Goal: Transaction & Acquisition: Purchase product/service

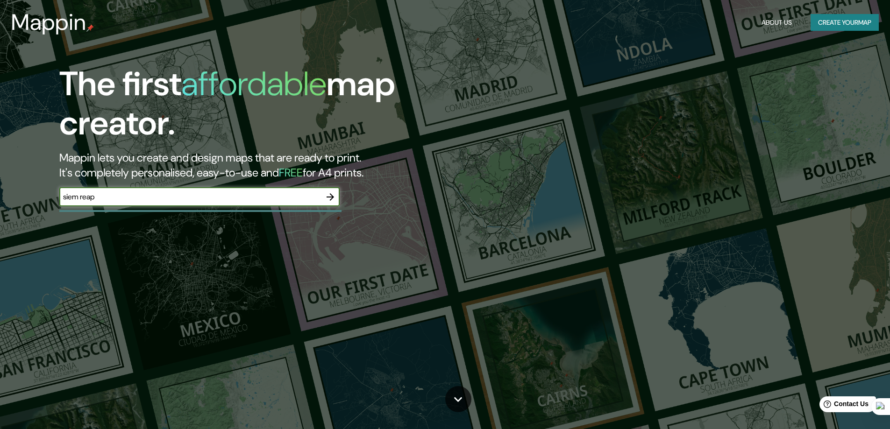
type input "siem reap"
click at [324, 193] on button "button" at bounding box center [330, 197] width 19 height 19
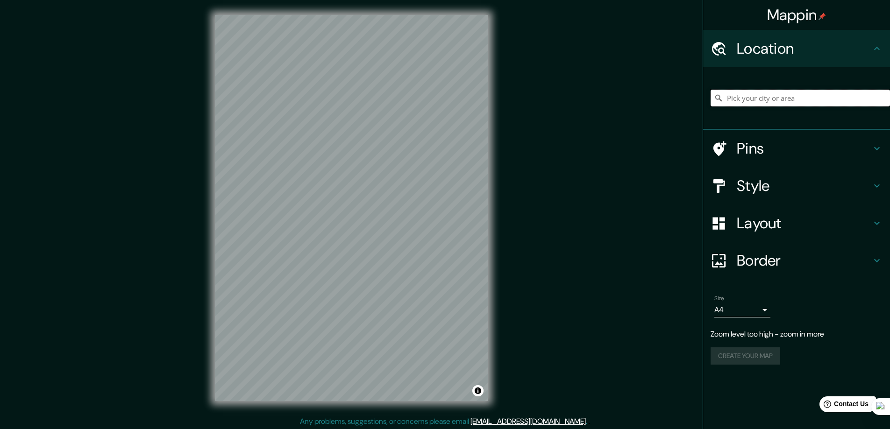
click at [740, 99] on input "Pick your city or area" at bounding box center [799, 98] width 179 height 17
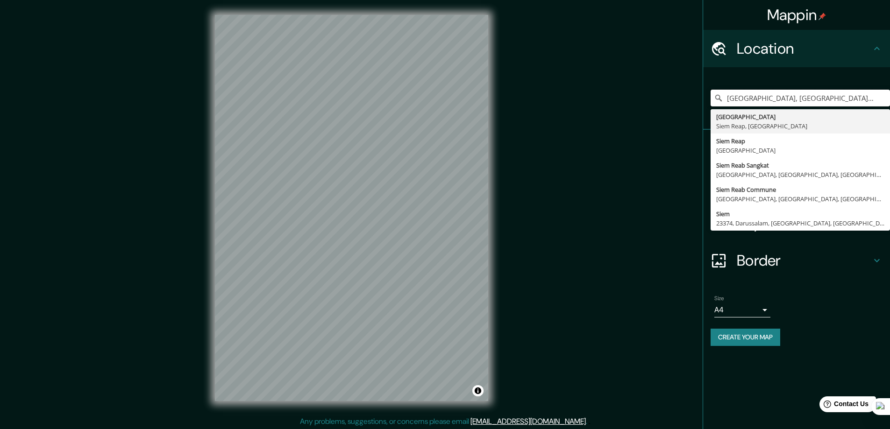
type input "[GEOGRAPHIC_DATA], [GEOGRAPHIC_DATA], [GEOGRAPHIC_DATA]"
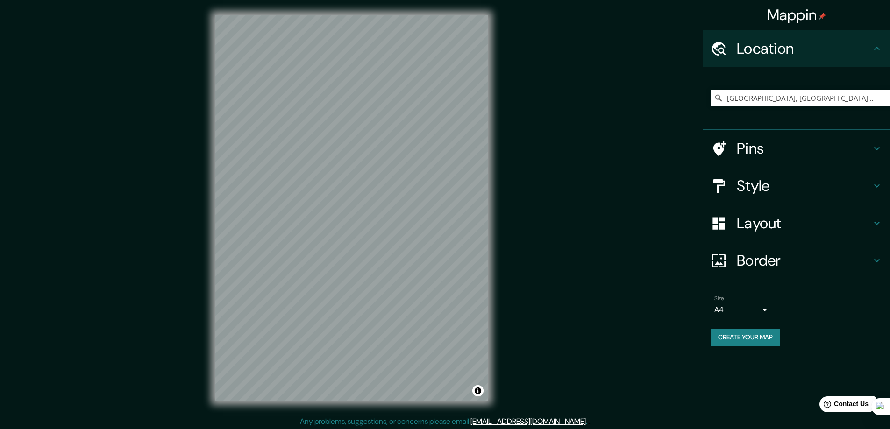
click at [754, 149] on h4 "Pins" at bounding box center [803, 148] width 134 height 19
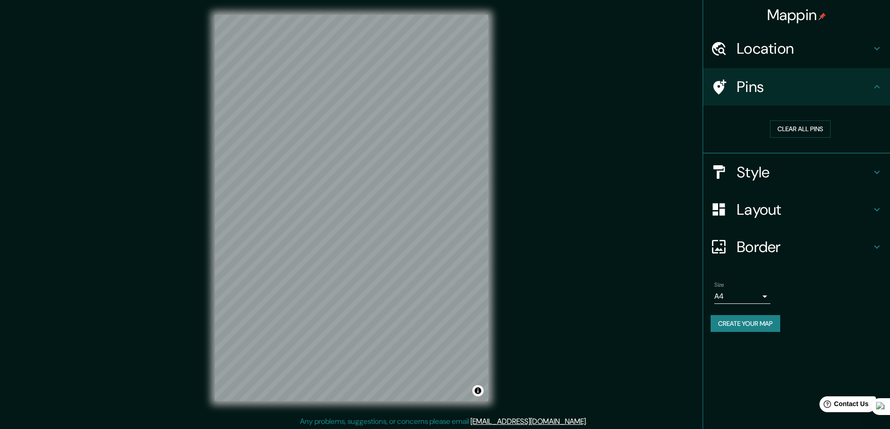
click at [741, 172] on h4 "Style" at bounding box center [803, 172] width 134 height 19
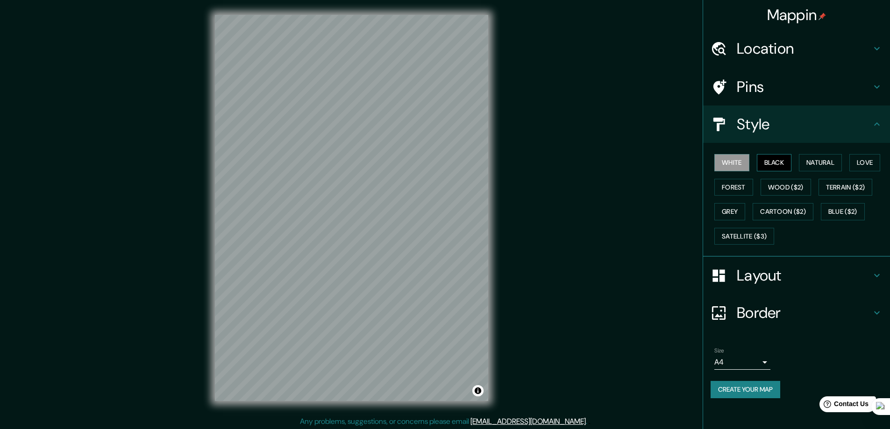
click at [766, 163] on button "Black" at bounding box center [774, 162] width 35 height 17
click at [758, 178] on div "White Black Natural Love Forest Wood ($2) Terrain ($2) Grey Cartoon ($2) Blue (…" at bounding box center [799, 199] width 179 height 98
click at [790, 183] on button "Wood ($2)" at bounding box center [785, 187] width 50 height 17
click at [778, 215] on button "Cartoon ($2)" at bounding box center [782, 211] width 61 height 17
click at [734, 212] on button "Grey" at bounding box center [729, 211] width 31 height 17
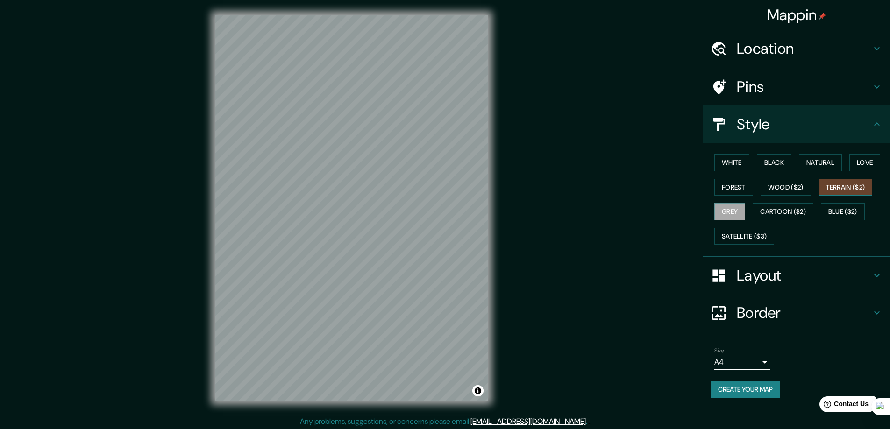
click at [861, 184] on button "Terrain ($2)" at bounding box center [845, 187] width 54 height 17
click at [868, 165] on button "Love" at bounding box center [864, 162] width 31 height 17
click at [852, 213] on button "Blue ($2)" at bounding box center [842, 211] width 44 height 17
click at [758, 239] on button "Satellite ($3)" at bounding box center [744, 236] width 60 height 17
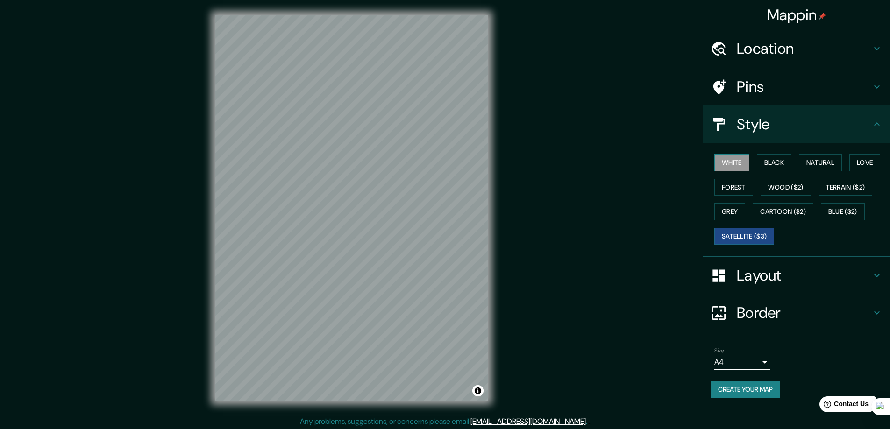
click at [740, 162] on button "White" at bounding box center [731, 162] width 35 height 17
click at [767, 162] on button "Black" at bounding box center [774, 162] width 35 height 17
click at [818, 165] on button "Natural" at bounding box center [820, 162] width 43 height 17
click at [729, 210] on button "Grey" at bounding box center [729, 211] width 31 height 17
click at [764, 128] on h4 "Style" at bounding box center [803, 124] width 134 height 19
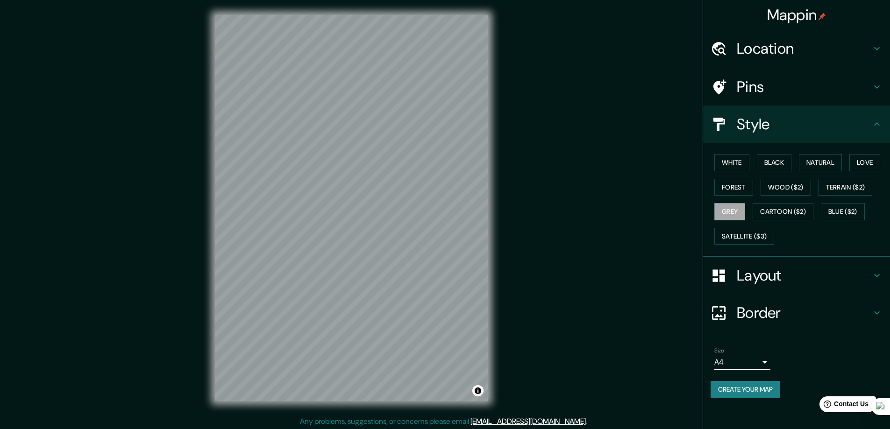
click at [764, 128] on h4 "Style" at bounding box center [803, 124] width 134 height 19
click at [750, 276] on h4 "Layout" at bounding box center [803, 275] width 134 height 19
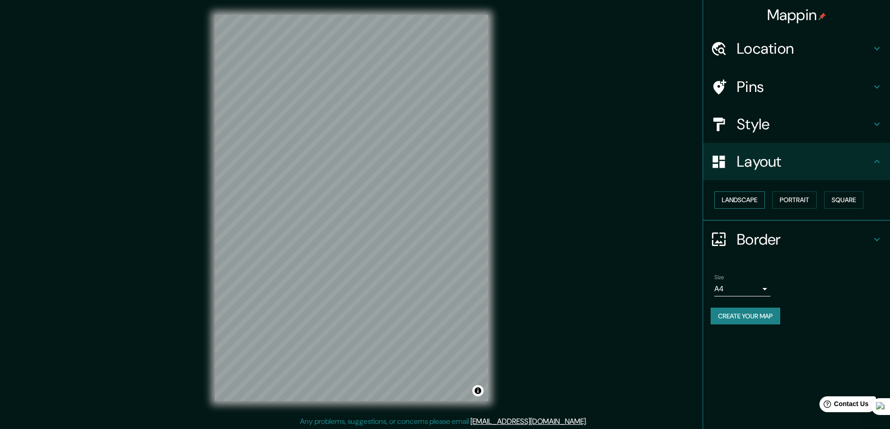
click at [741, 200] on button "Landscape" at bounding box center [739, 199] width 50 height 17
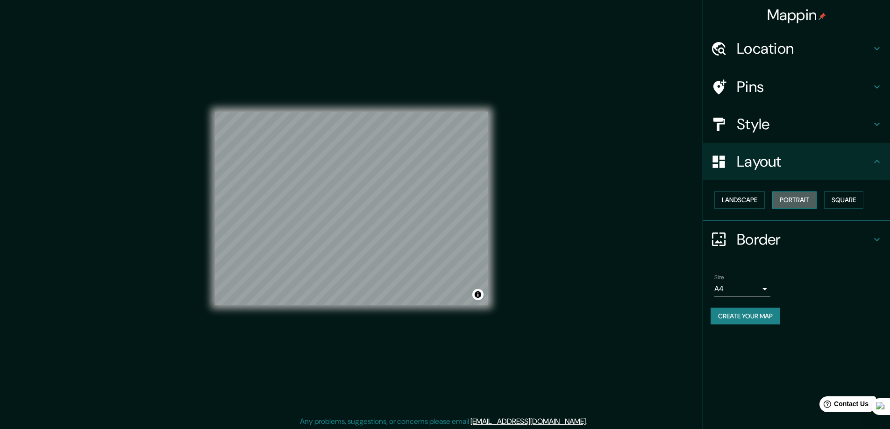
click at [802, 197] on button "Portrait" at bounding box center [794, 199] width 44 height 17
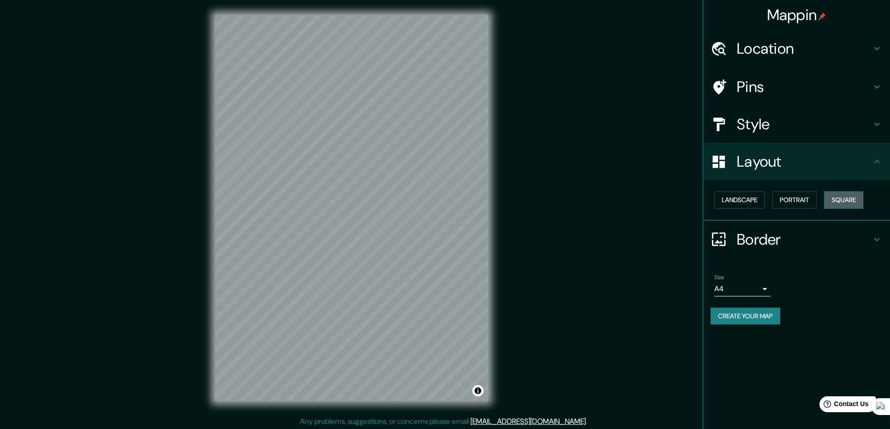
click at [861, 197] on button "Square" at bounding box center [843, 199] width 39 height 17
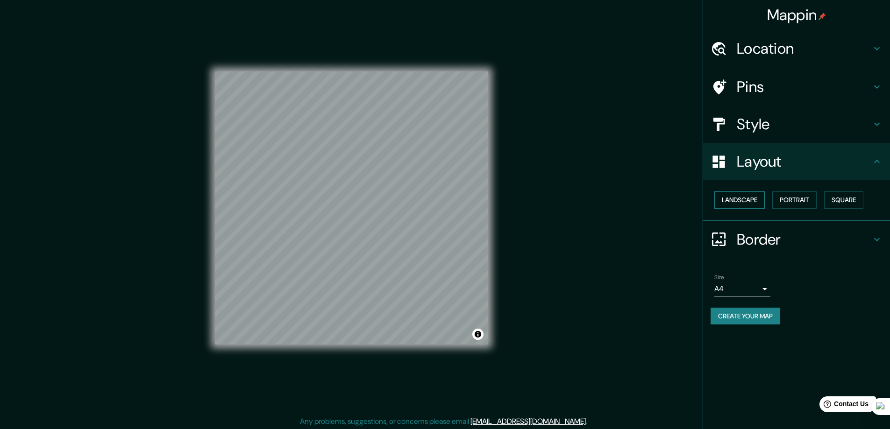
click at [754, 204] on button "Landscape" at bounding box center [739, 199] width 50 height 17
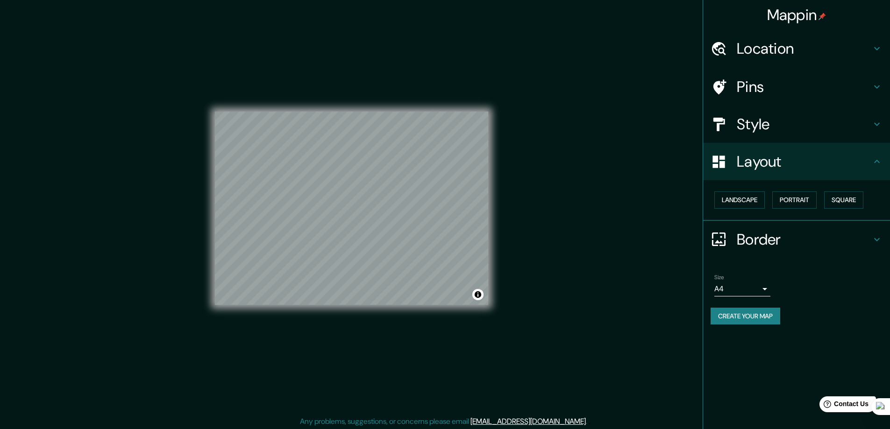
click at [755, 91] on h4 "Pins" at bounding box center [803, 87] width 134 height 19
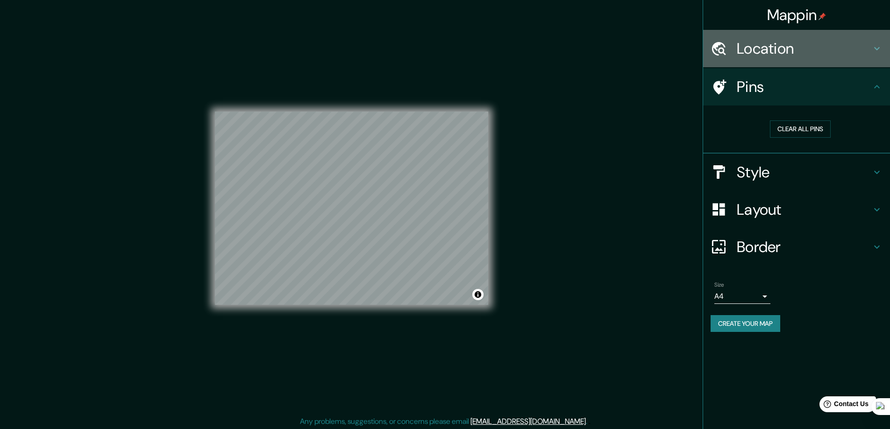
click at [754, 54] on h4 "Location" at bounding box center [803, 48] width 134 height 19
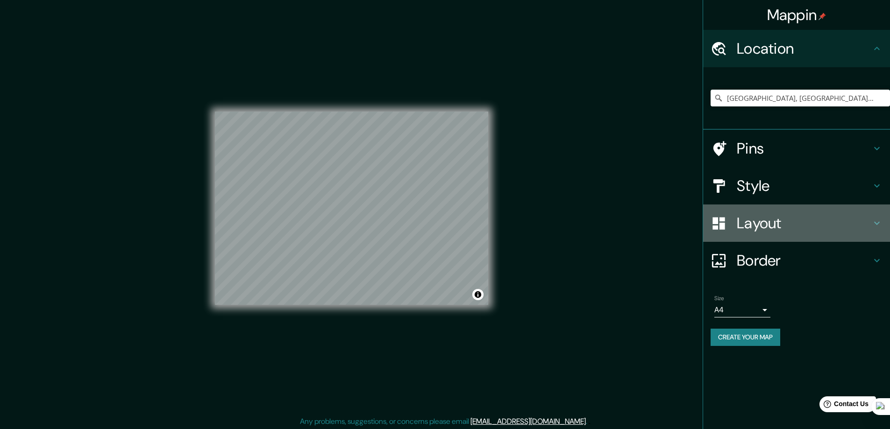
click at [755, 224] on h4 "Layout" at bounding box center [803, 223] width 134 height 19
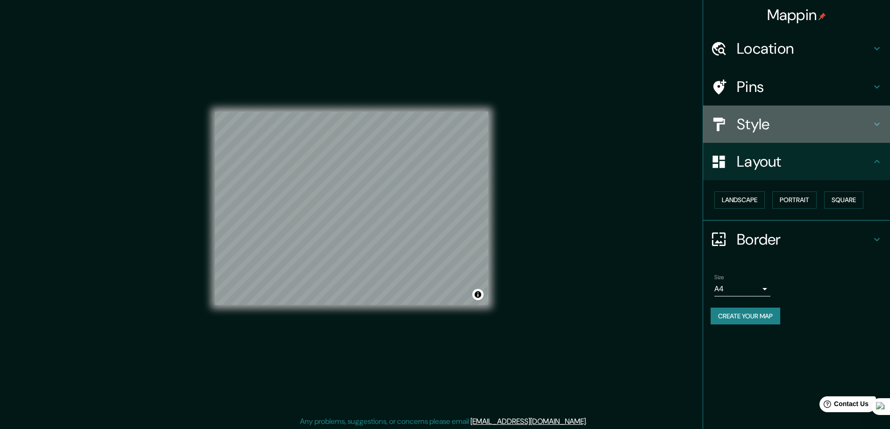
click at [754, 124] on h4 "Style" at bounding box center [803, 124] width 134 height 19
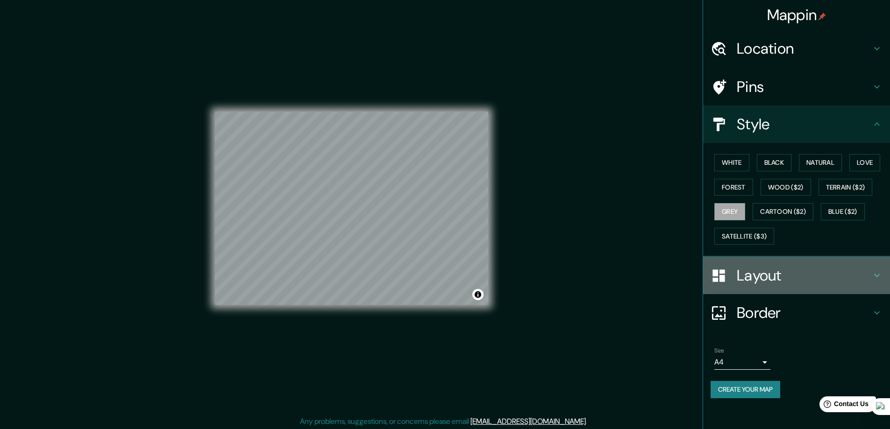
click at [748, 271] on h4 "Layout" at bounding box center [803, 275] width 134 height 19
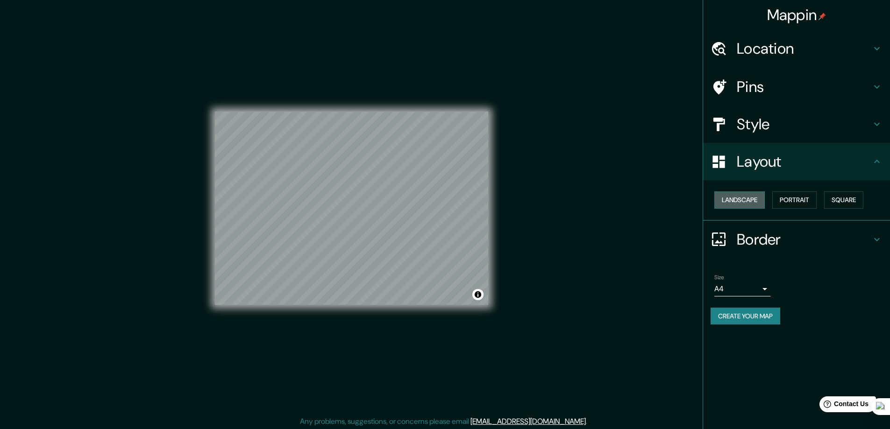
click at [744, 197] on button "Landscape" at bounding box center [739, 199] width 50 height 17
click at [800, 200] on button "Portrait" at bounding box center [794, 199] width 44 height 17
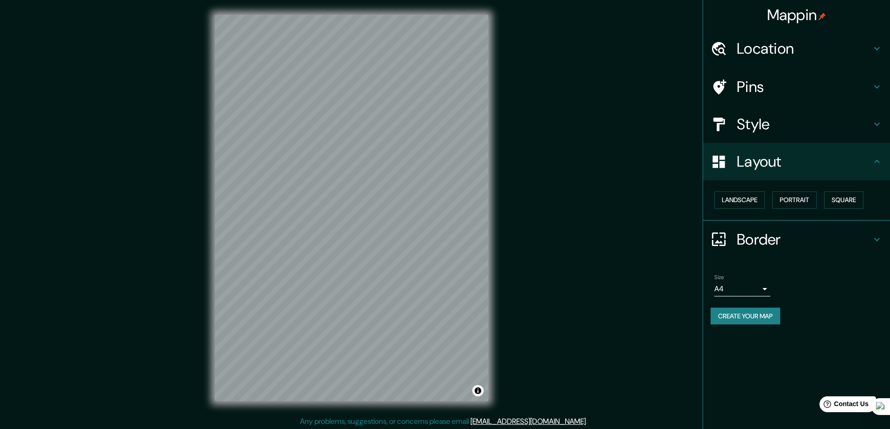
click at [767, 243] on h4 "Border" at bounding box center [803, 239] width 134 height 19
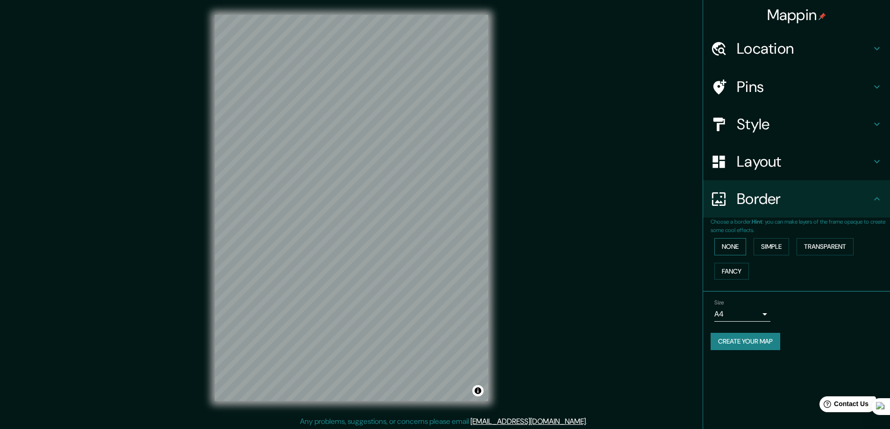
click at [724, 248] on button "None" at bounding box center [730, 246] width 32 height 17
click at [766, 243] on button "Simple" at bounding box center [770, 246] width 35 height 17
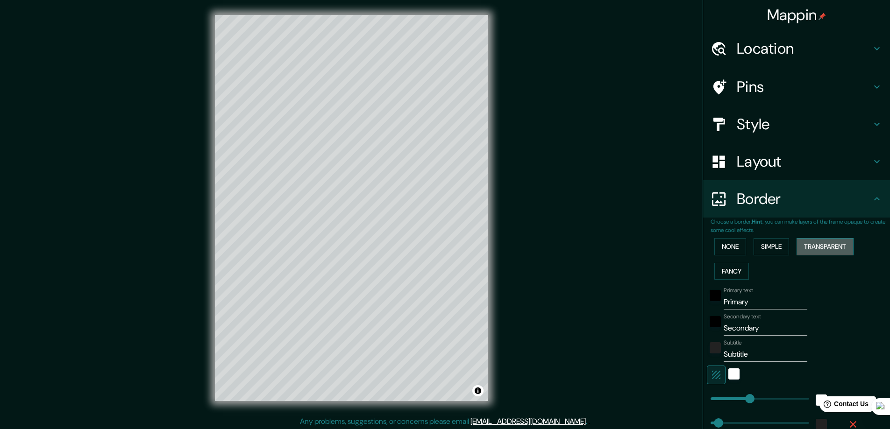
click at [813, 243] on button "Transparent" at bounding box center [824, 246] width 57 height 17
click at [724, 269] on button "Fancy" at bounding box center [731, 271] width 35 height 17
click at [805, 242] on button "Transparent" at bounding box center [824, 246] width 57 height 17
click at [778, 248] on button "Simple" at bounding box center [770, 246] width 35 height 17
click at [803, 246] on button "Transparent" at bounding box center [824, 246] width 57 height 17
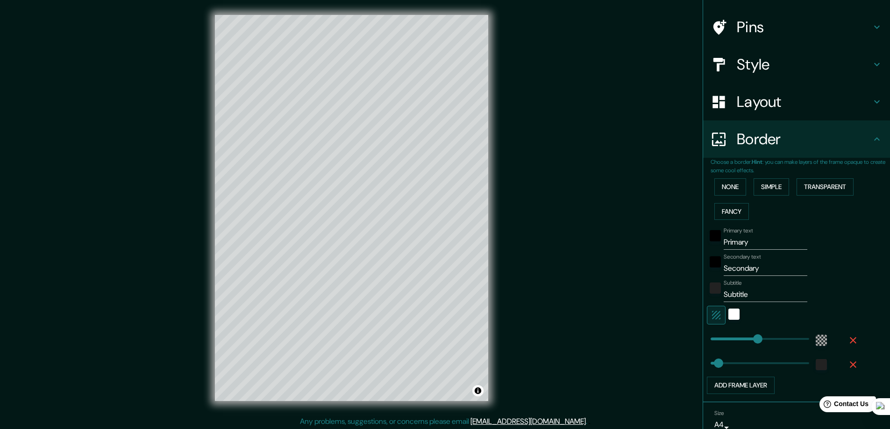
scroll to position [93, 0]
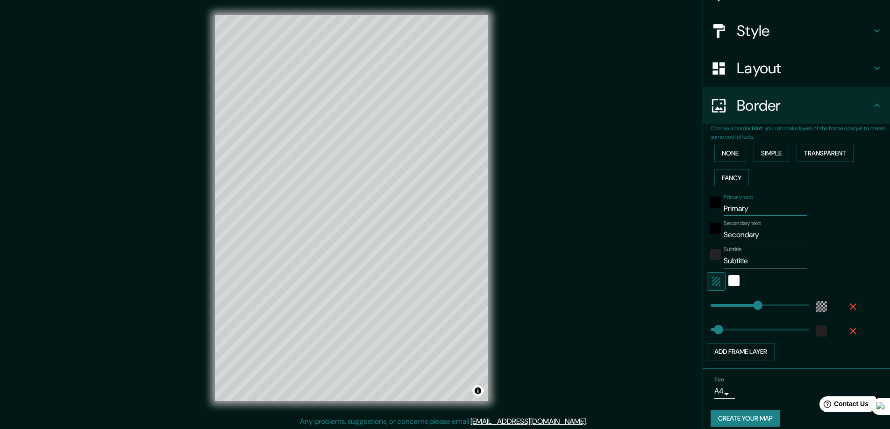
click at [743, 212] on input "Primary" at bounding box center [765, 208] width 84 height 15
drag, startPoint x: 750, startPoint y: 211, endPoint x: 717, endPoint y: 211, distance: 33.2
click at [723, 211] on input "Primary" at bounding box center [765, 208] width 84 height 15
type input "S"
type input "281"
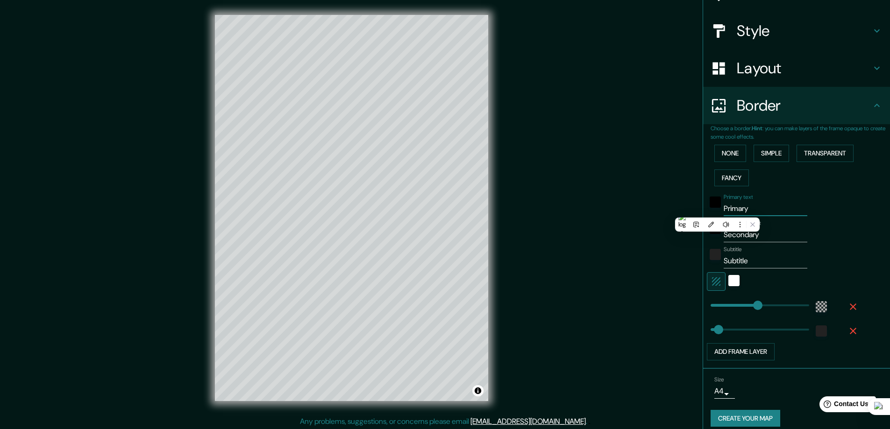
type input "47"
type input "SI"
type input "281"
type input "47"
type input "SIE"
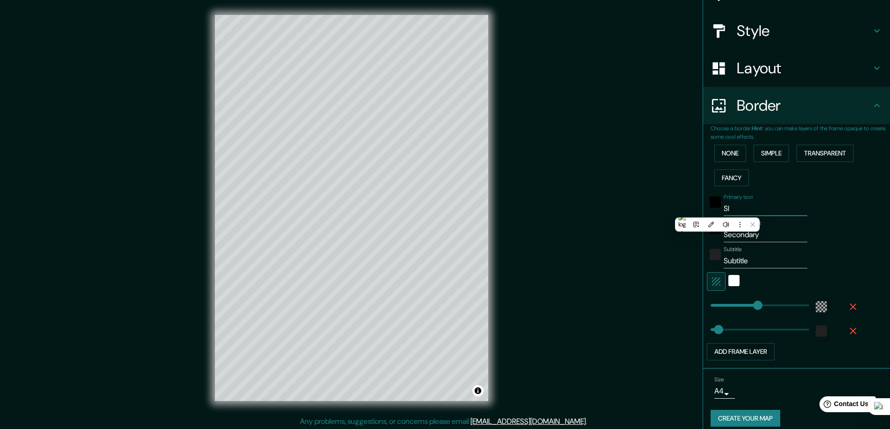
type input "281"
type input "47"
type input "SIEM"
type input "281"
type input "47"
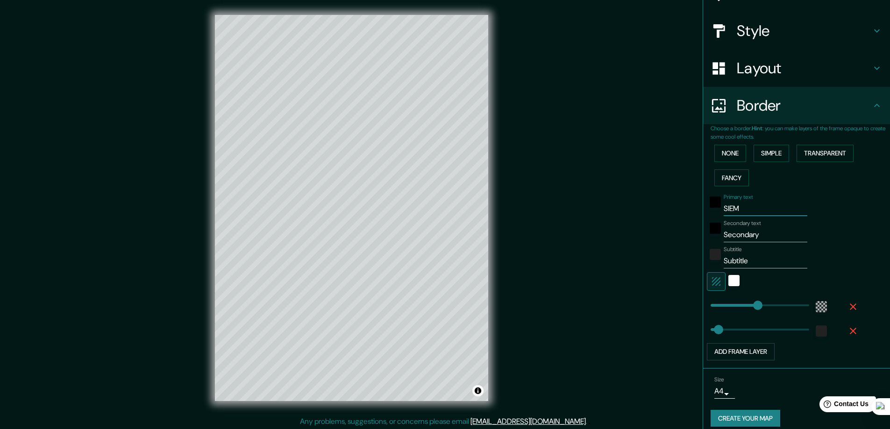
type input "SIEM"
type input "281"
type input "47"
type input "SIEM R"
type input "281"
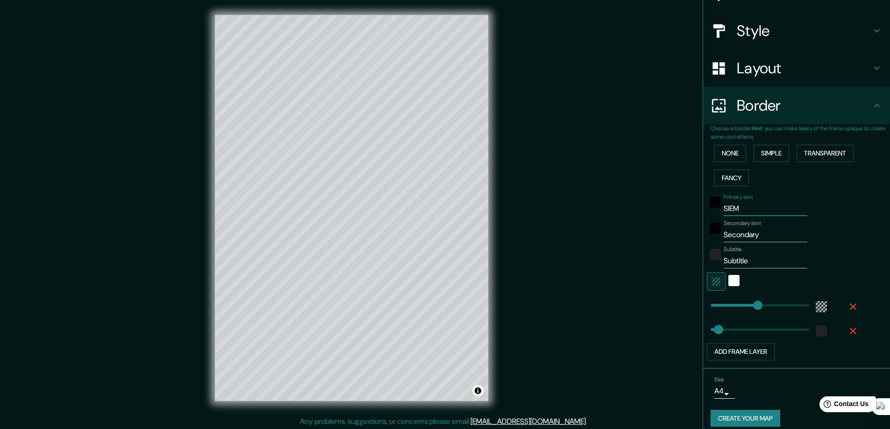
type input "47"
type input "SIEM RE"
type input "281"
type input "47"
type input "SIEM REA"
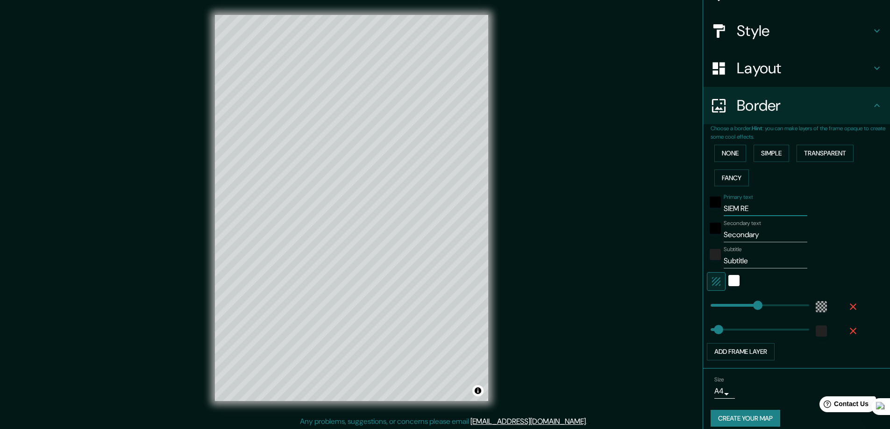
type input "281"
type input "47"
type input "SIEM REAP"
type input "281"
type input "47"
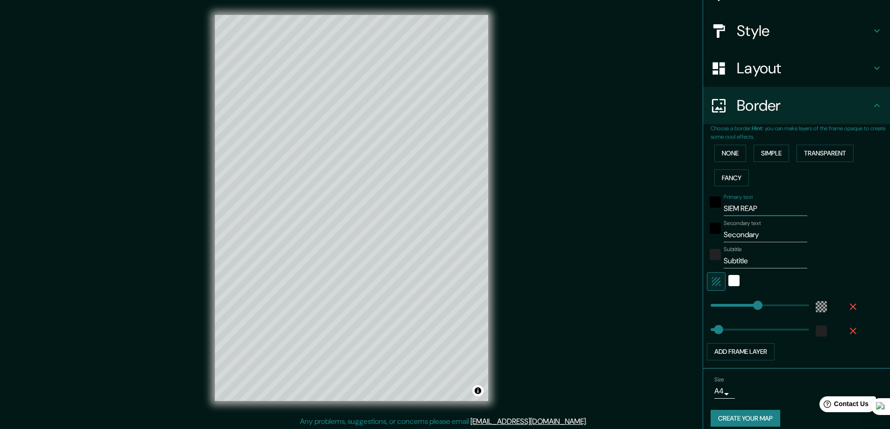
type input "SIEM REAP"
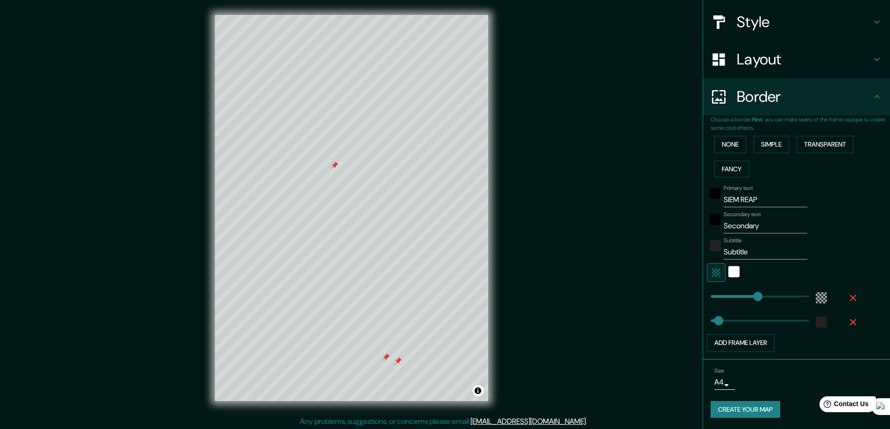
type input "281"
type input "208"
drag, startPoint x: 714, startPoint y: 323, endPoint x: 738, endPoint y: 319, distance: 24.6
type input "281"
type input "47"
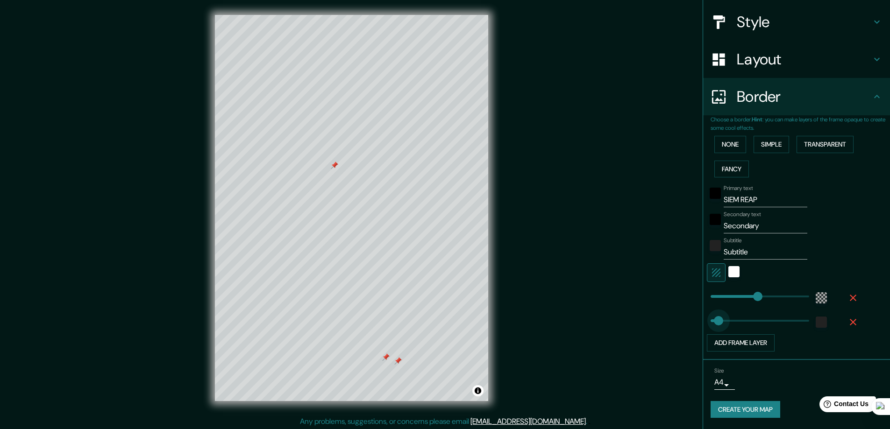
drag, startPoint x: 737, startPoint y: 319, endPoint x: 711, endPoint y: 319, distance: 26.2
type input "281"
type input "22"
click at [397, 364] on div at bounding box center [397, 360] width 7 height 7
click at [388, 361] on div at bounding box center [385, 363] width 7 height 7
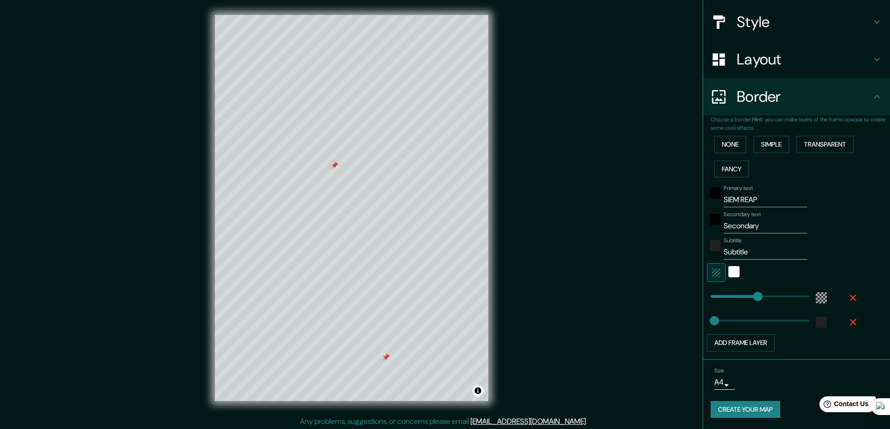
click at [386, 359] on div at bounding box center [385, 357] width 7 height 7
click at [735, 228] on input "Secondary" at bounding box center [765, 226] width 84 height 15
click at [316, 361] on div at bounding box center [316, 359] width 7 height 7
type input "281"
click at [735, 226] on input "Secondary" at bounding box center [765, 226] width 84 height 15
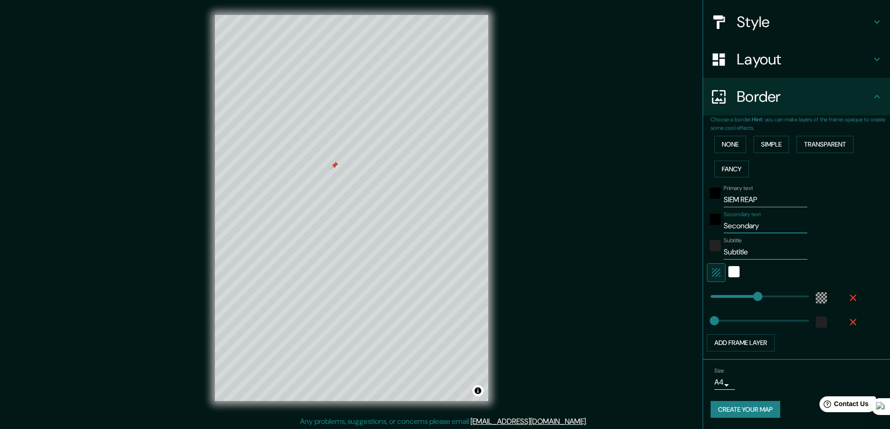
drag, startPoint x: 773, startPoint y: 228, endPoint x: 684, endPoint y: 230, distance: 89.2
click at [684, 230] on div "Mappin Location [GEOGRAPHIC_DATA], [GEOGRAPHIC_DATA], [GEOGRAPHIC_DATA] [GEOGRA…" at bounding box center [445, 215] width 890 height 431
type input "281"
drag, startPoint x: 746, startPoint y: 253, endPoint x: 690, endPoint y: 255, distance: 56.1
click at [690, 255] on div "Mappin Location [GEOGRAPHIC_DATA], [GEOGRAPHIC_DATA], [GEOGRAPHIC_DATA] [GEOGRA…" at bounding box center [445, 215] width 890 height 431
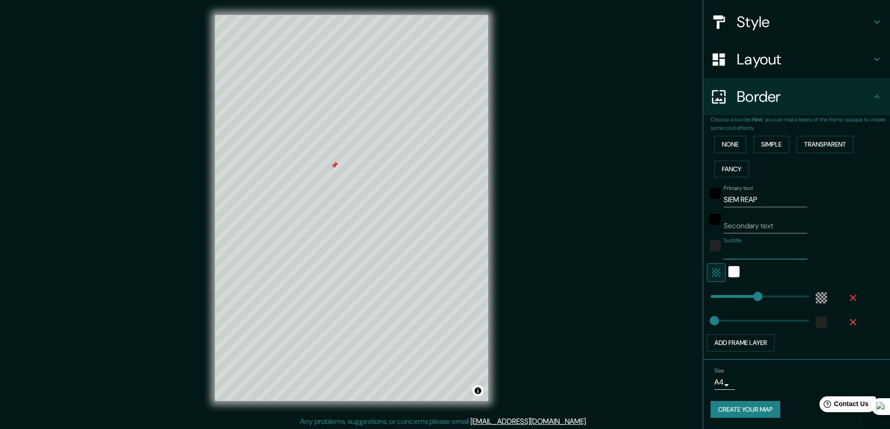
click at [334, 164] on div at bounding box center [334, 165] width 7 height 7
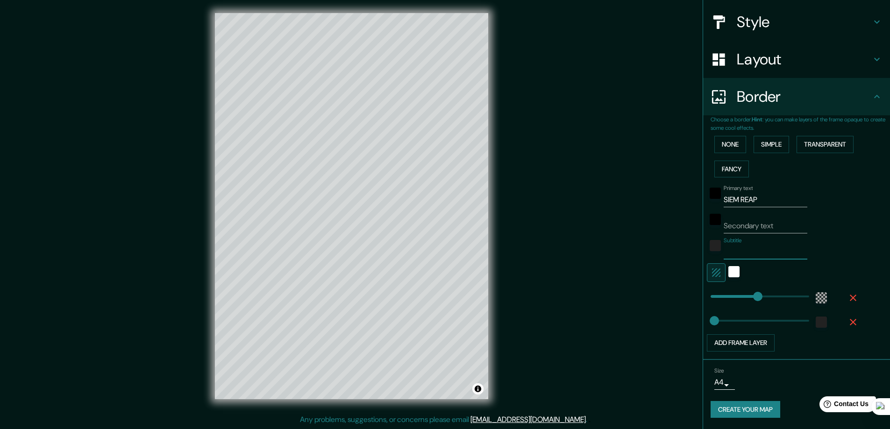
type input "281"
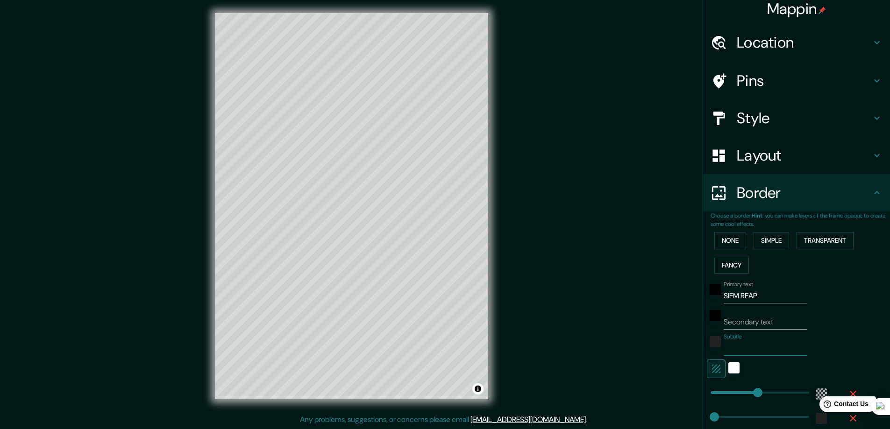
scroll to position [0, 0]
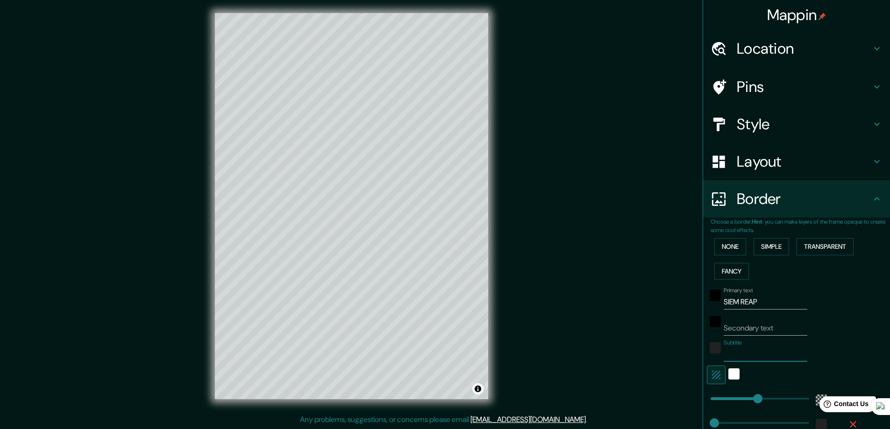
click at [649, 218] on div "Mappin Location [GEOGRAPHIC_DATA], [GEOGRAPHIC_DATA], [GEOGRAPHIC_DATA] [GEOGRA…" at bounding box center [445, 213] width 890 height 431
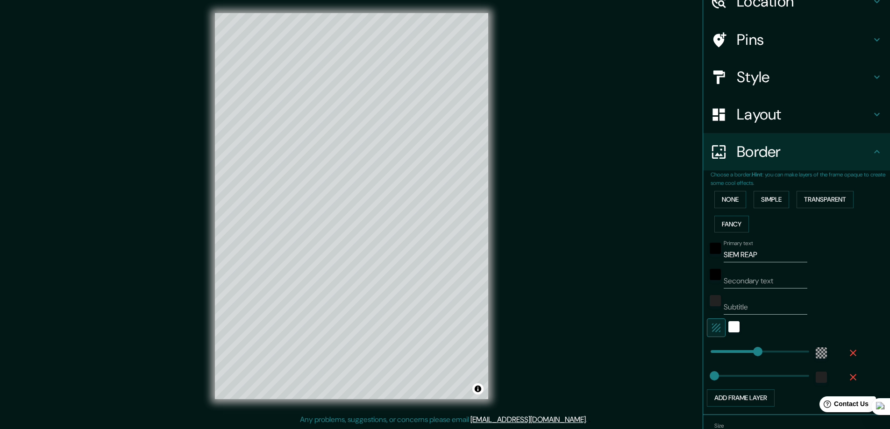
scroll to position [102, 0]
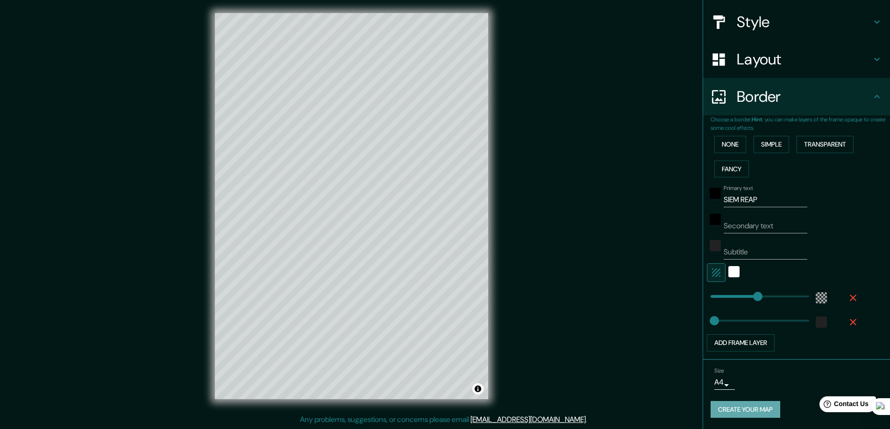
click at [762, 410] on button "Create your map" at bounding box center [745, 409] width 70 height 17
click at [743, 407] on div "Create your map" at bounding box center [796, 409] width 172 height 17
click at [742, 408] on button "Create your map" at bounding box center [745, 409] width 70 height 17
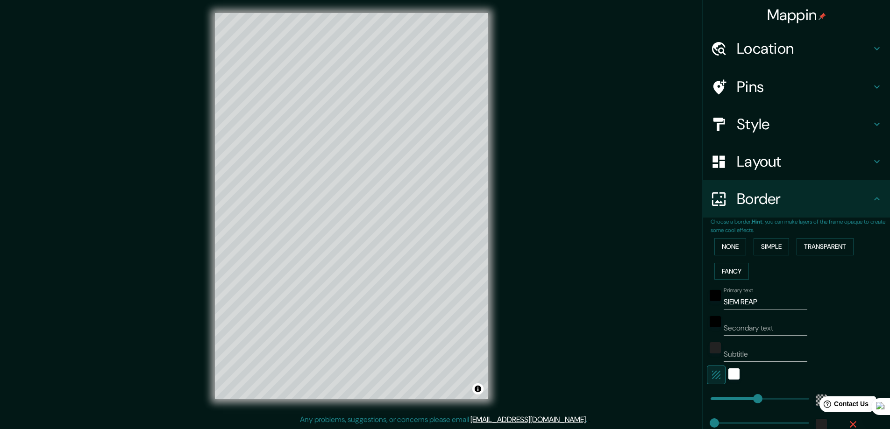
click at [571, 321] on div "Mappin Location [GEOGRAPHIC_DATA], [GEOGRAPHIC_DATA], [GEOGRAPHIC_DATA] [GEOGRA…" at bounding box center [445, 213] width 890 height 431
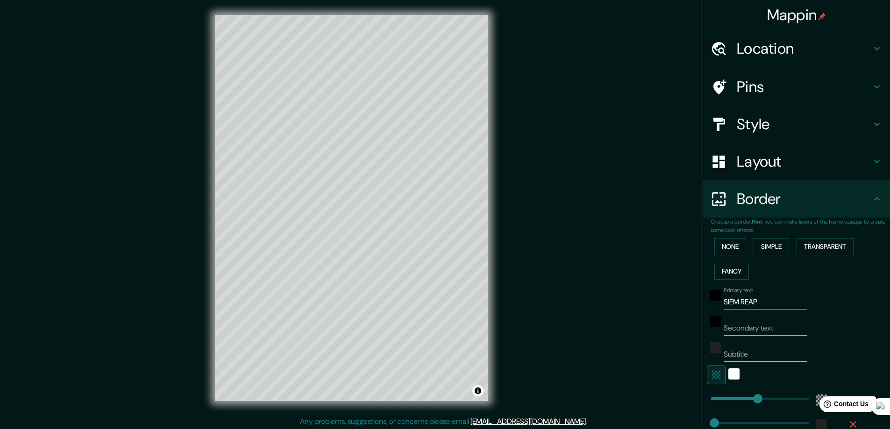
scroll to position [2, 0]
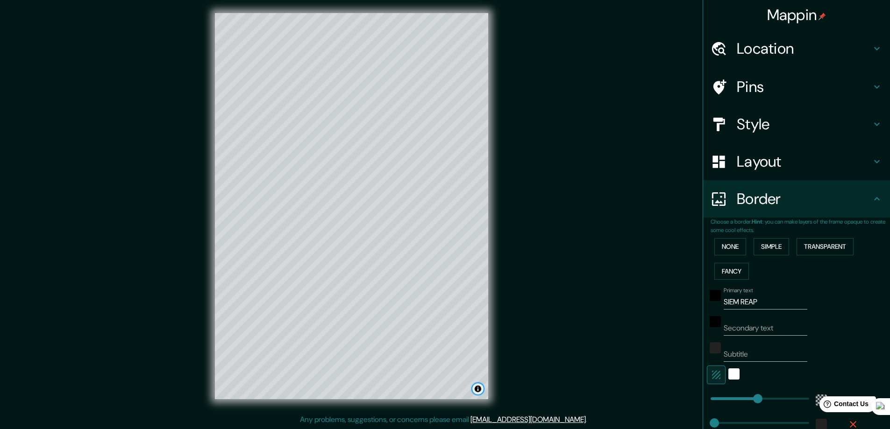
click at [479, 393] on button "Toggle attribution" at bounding box center [477, 388] width 11 height 11
click at [522, 382] on div "Mappin Location [GEOGRAPHIC_DATA], [GEOGRAPHIC_DATA], [GEOGRAPHIC_DATA] [GEOGRA…" at bounding box center [445, 213] width 890 height 431
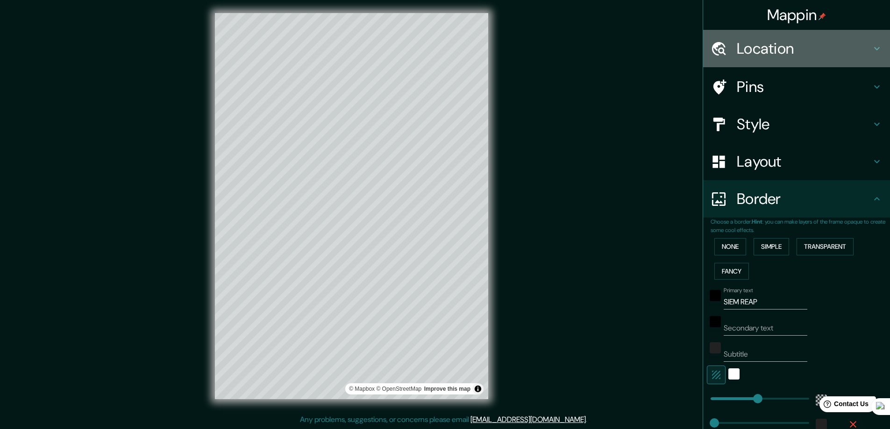
click at [773, 50] on h4 "Location" at bounding box center [803, 48] width 134 height 19
type input "281"
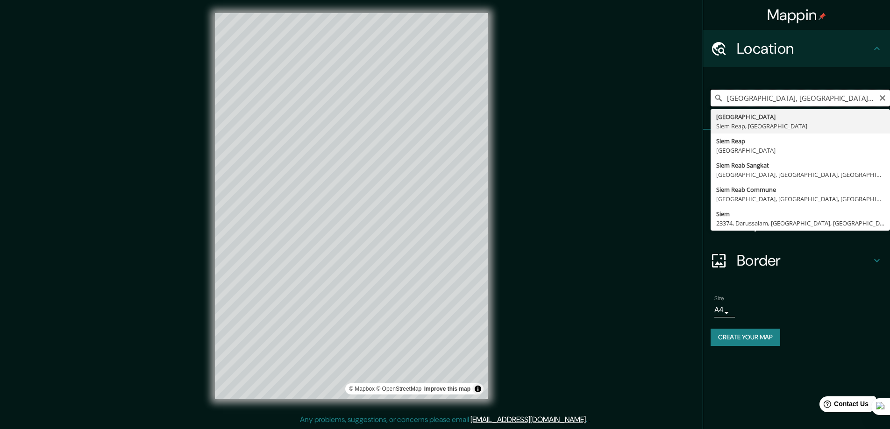
scroll to position [0, 4]
drag, startPoint x: 726, startPoint y: 98, endPoint x: 895, endPoint y: 96, distance: 168.6
click at [890, 96] on html "Mappin Location [GEOGRAPHIC_DATA], [GEOGRAPHIC_DATA], [GEOGRAPHIC_DATA] [GEOGRA…" at bounding box center [445, 212] width 890 height 429
type input "[GEOGRAPHIC_DATA], [GEOGRAPHIC_DATA], [GEOGRAPHIC_DATA]"
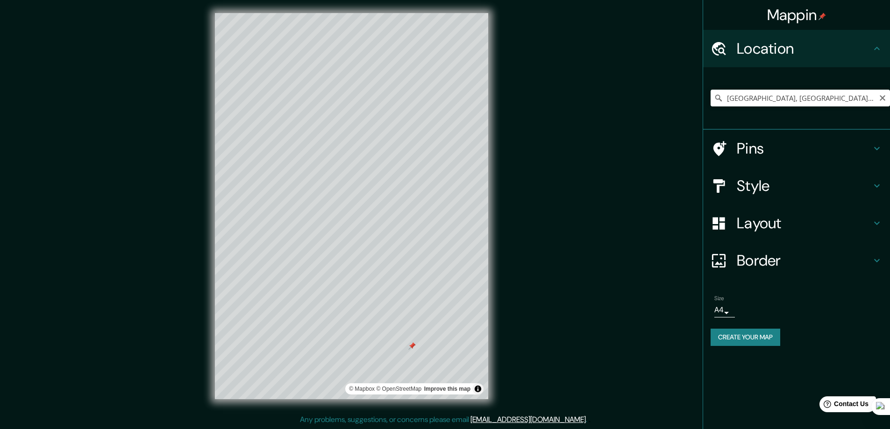
click at [765, 227] on h4 "Layout" at bounding box center [803, 223] width 134 height 19
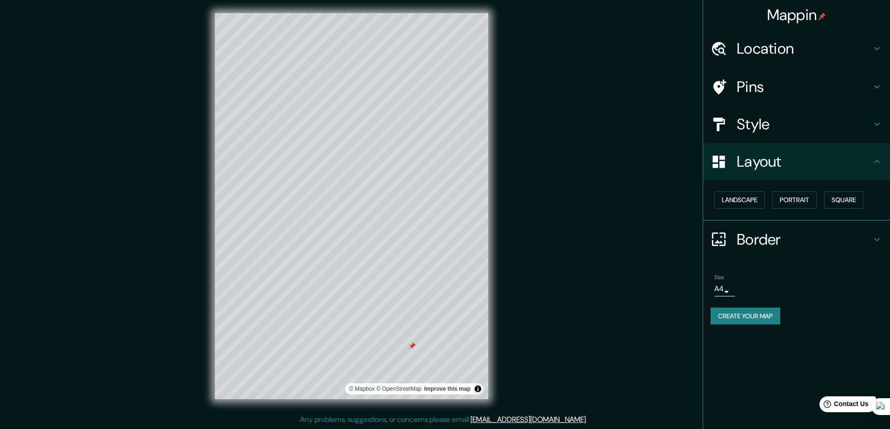
click at [761, 233] on h4 "Border" at bounding box center [803, 239] width 134 height 19
type input "281"
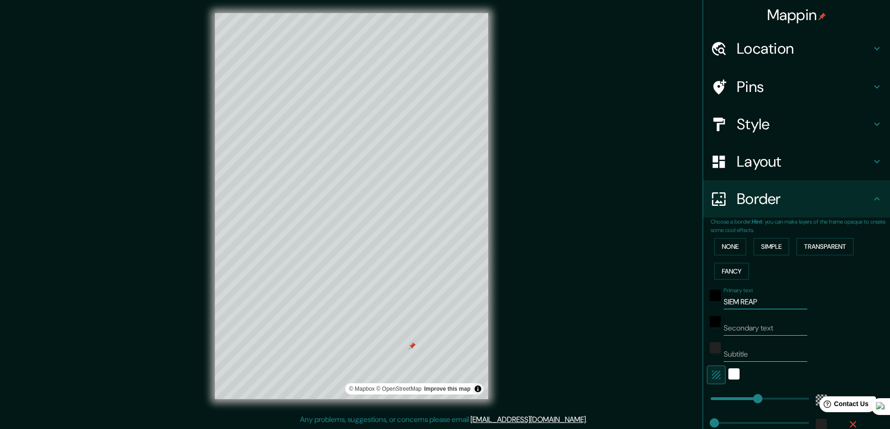
drag, startPoint x: 785, startPoint y: 302, endPoint x: 686, endPoint y: 295, distance: 98.8
click at [686, 295] on div "Mappin Location [GEOGRAPHIC_DATA], [GEOGRAPHIC_DATA], [GEOGRAPHIC_DATA] Pins St…" at bounding box center [445, 213] width 890 height 431
type input "Z"
type input "281"
type input "Zp"
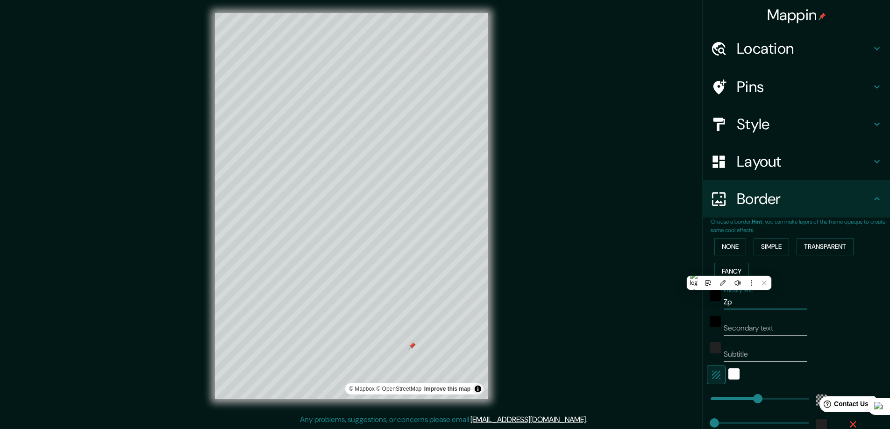
type input "281"
type input "Zpr"
type input "281"
type input "Zpri"
type input "281"
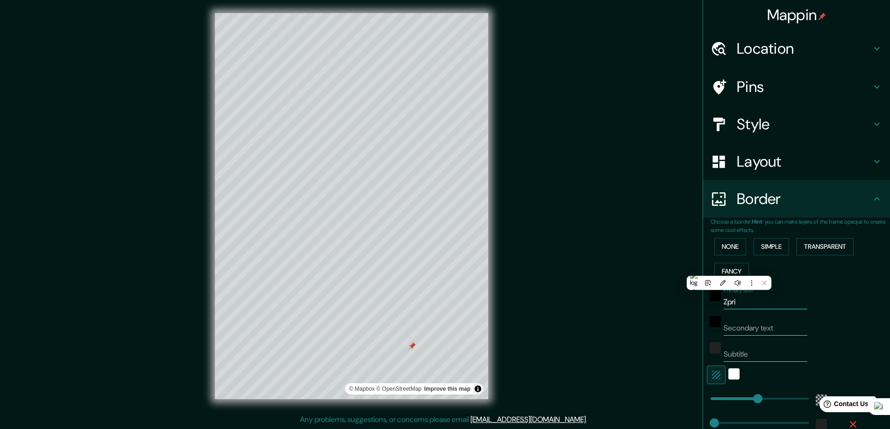
type input "Zpric"
type input "281"
type input "Zprich"
type input "281"
type input "Zpric"
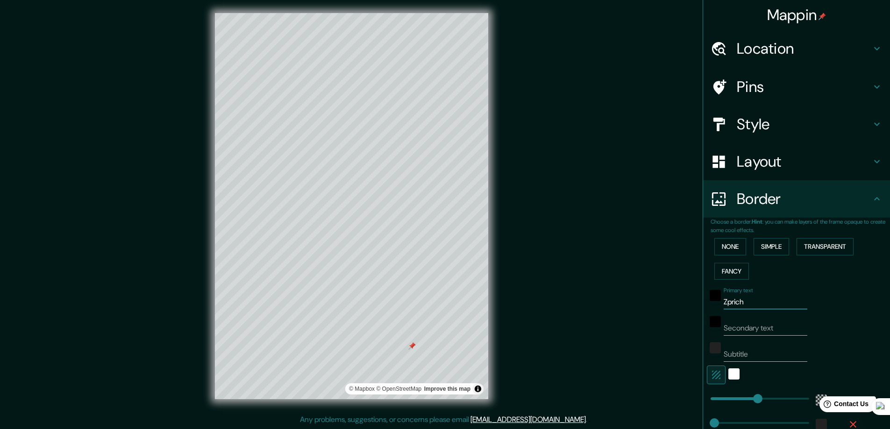
type input "281"
type input "Zpri"
type input "281"
type input "Zpr"
type input "281"
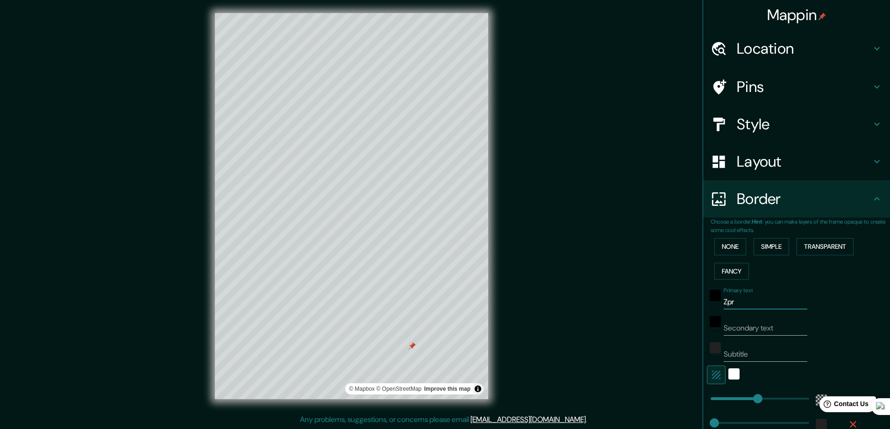
type input "Zp"
type input "281"
type input "Z"
type input "281"
type input "Zü"
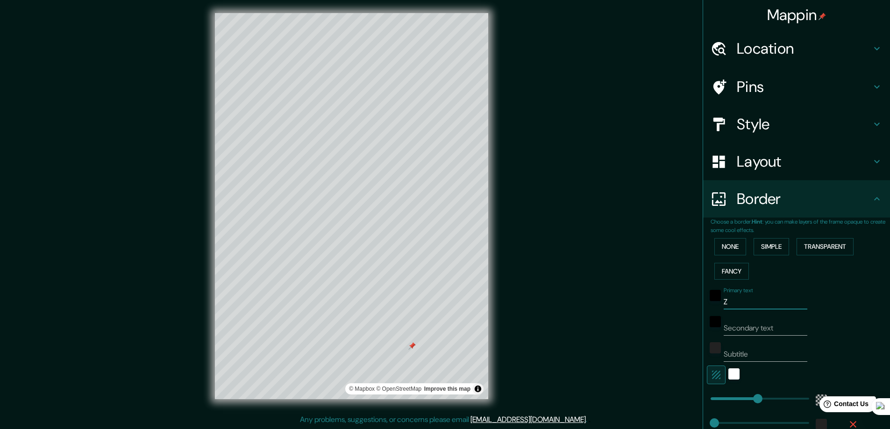
type input "281"
type input "Zür"
type input "281"
type input "Zürci"
type input "281"
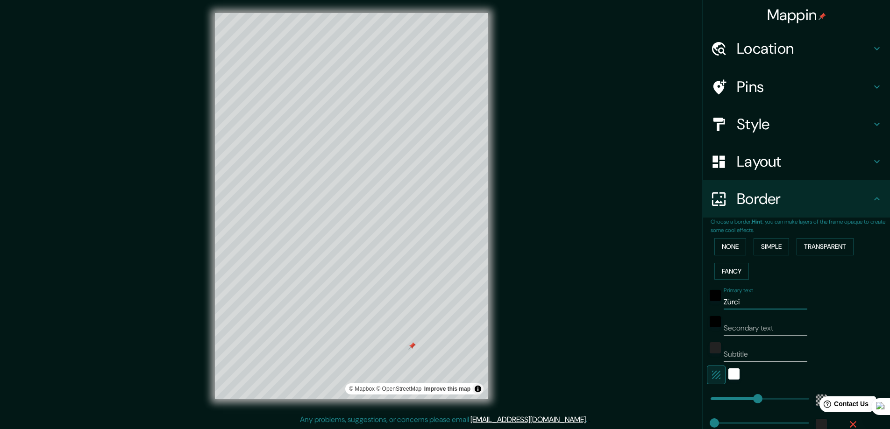
type input "Zürcih"
type input "281"
type input "Zürci"
type input "281"
type input "Zürc"
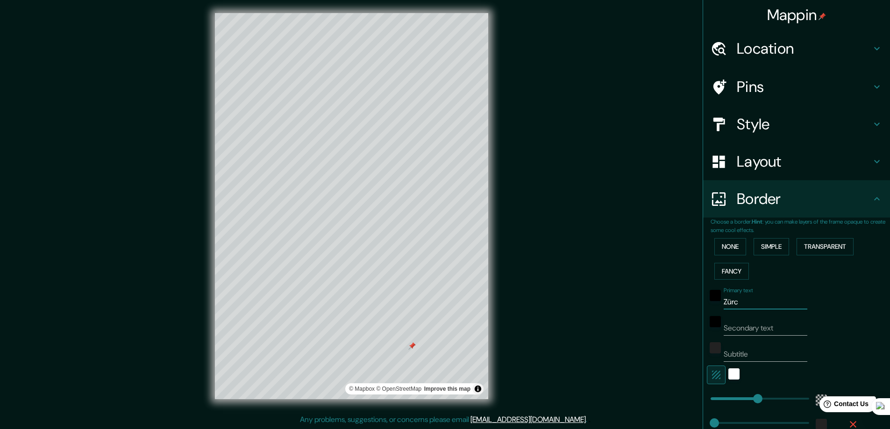
type input "281"
type input "Zürci"
type input "281"
type input "Zürc"
type input "281"
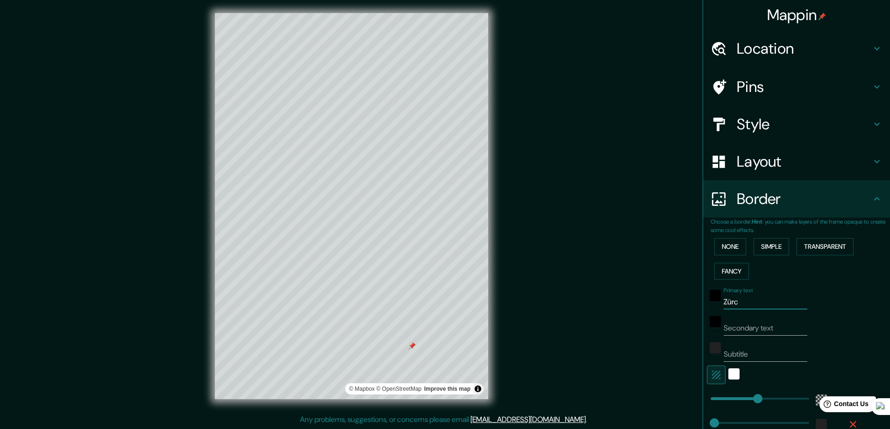
type input "Zür"
type input "281"
type input "Züri"
type input "281"
type input "Züric"
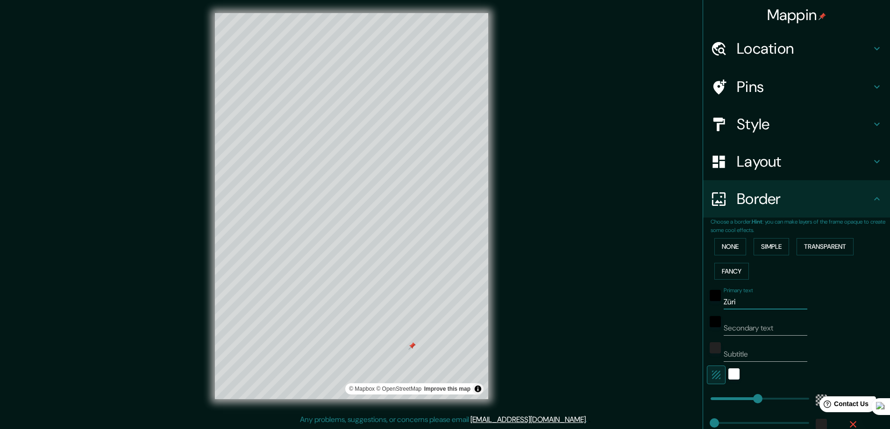
type input "281"
type input "[GEOGRAPHIC_DATA]"
type input "281"
type input "[GEOGRAPHIC_DATA]"
click at [354, 227] on div at bounding box center [353, 225] width 7 height 7
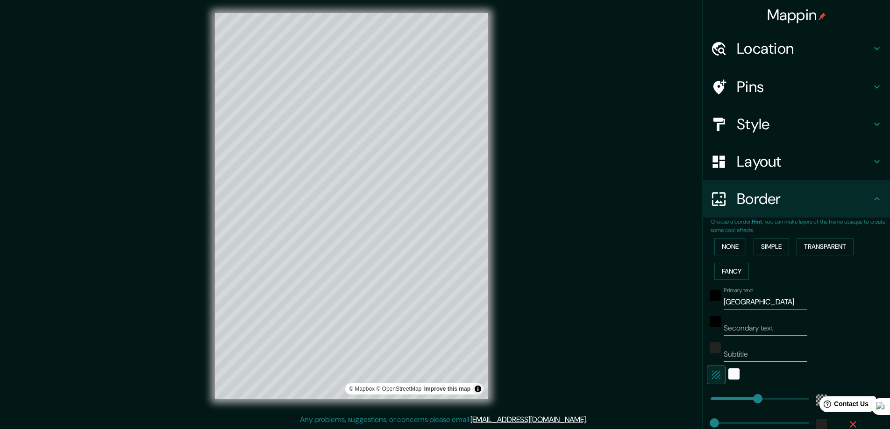
click at [757, 50] on h4 "Location" at bounding box center [803, 48] width 134 height 19
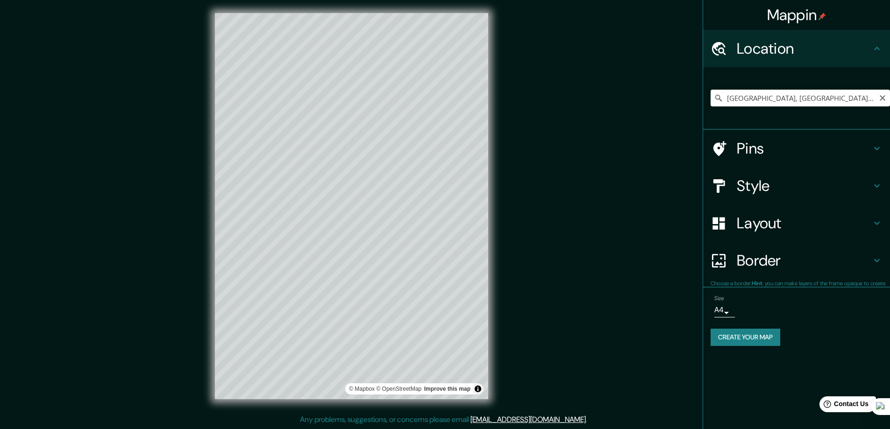
type input "281"
drag, startPoint x: 829, startPoint y: 99, endPoint x: 668, endPoint y: 100, distance: 161.1
click at [668, 100] on div "Mappin Location [GEOGRAPHIC_DATA], [GEOGRAPHIC_DATA], [GEOGRAPHIC_DATA] Pins St…" at bounding box center [445, 213] width 890 height 431
type input "[GEOGRAPHIC_DATA], [GEOGRAPHIC_DATA], [GEOGRAPHIC_DATA], [GEOGRAPHIC_DATA]"
click at [748, 222] on h4 "Layout" at bounding box center [803, 223] width 134 height 19
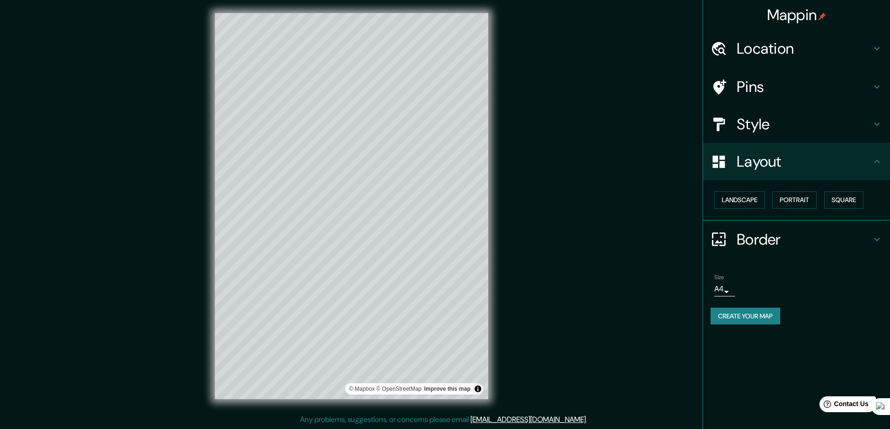
click at [757, 235] on h4 "Border" at bounding box center [803, 239] width 134 height 19
type input "281"
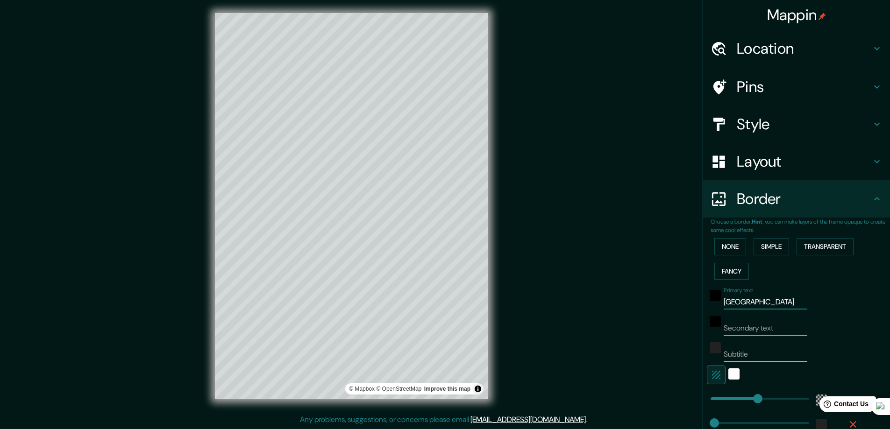
drag, startPoint x: 764, startPoint y: 304, endPoint x: 680, endPoint y: 304, distance: 83.1
click at [680, 304] on div "Mappin Location [GEOGRAPHIC_DATA], [GEOGRAPHIC_DATA], [GEOGRAPHIC_DATA], [GEOGR…" at bounding box center [445, 213] width 890 height 431
type input "K"
type input "281"
type input "Ka"
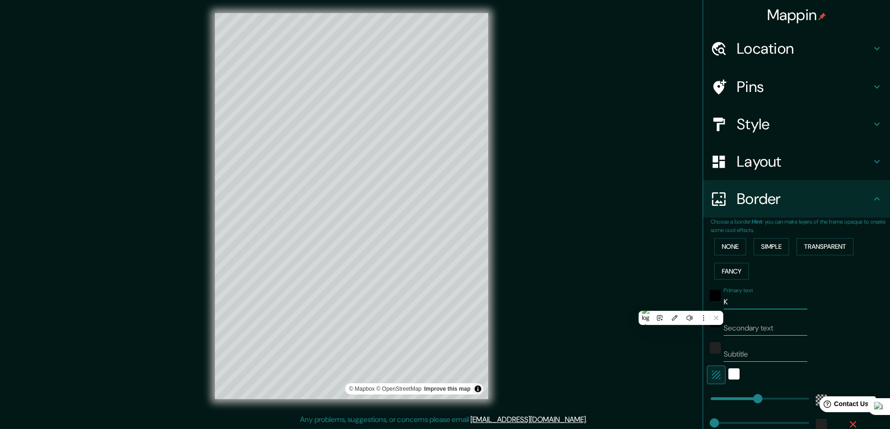
type input "281"
type input "[PERSON_NAME]"
type input "281"
type input "Kand"
type input "281"
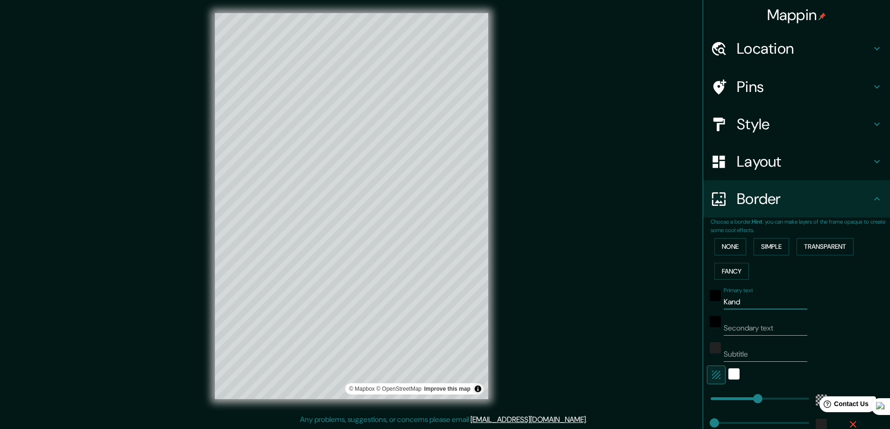
type input "Kande"
type input "281"
type input "Kander"
type input "281"
type input "Kandern"
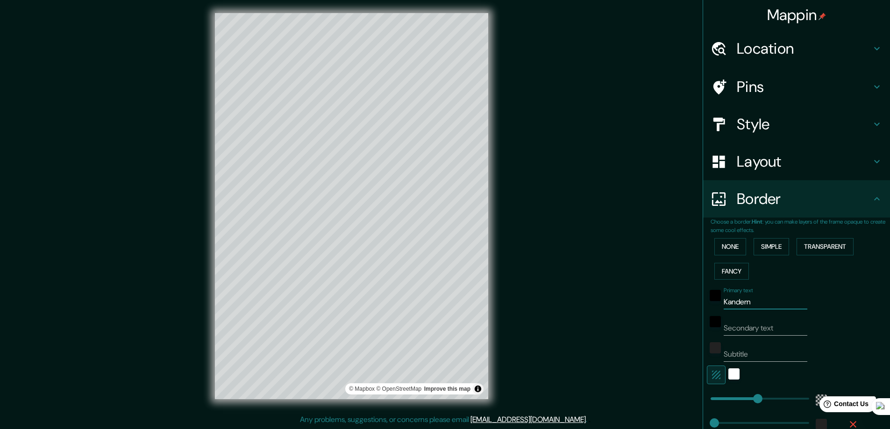
type input "281"
type input "Kandern"
click at [590, 176] on div "Mappin Location [GEOGRAPHIC_DATA], [GEOGRAPHIC_DATA], [GEOGRAPHIC_DATA], [GEOGR…" at bounding box center [445, 213] width 890 height 431
click at [749, 52] on h4 "Location" at bounding box center [803, 48] width 134 height 19
type input "281"
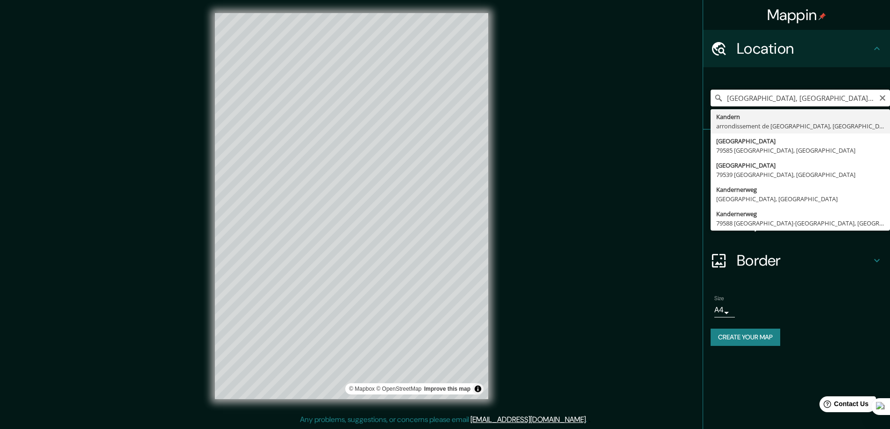
click at [767, 99] on input "[GEOGRAPHIC_DATA], [GEOGRAPHIC_DATA], [GEOGRAPHIC_DATA], [GEOGRAPHIC_DATA]" at bounding box center [799, 98] width 179 height 17
type input "Kandern, arrmaondissement de [GEOGRAPHIC_DATA], [GEOGRAPHIC_DATA], [GEOGRAPHIC_…"
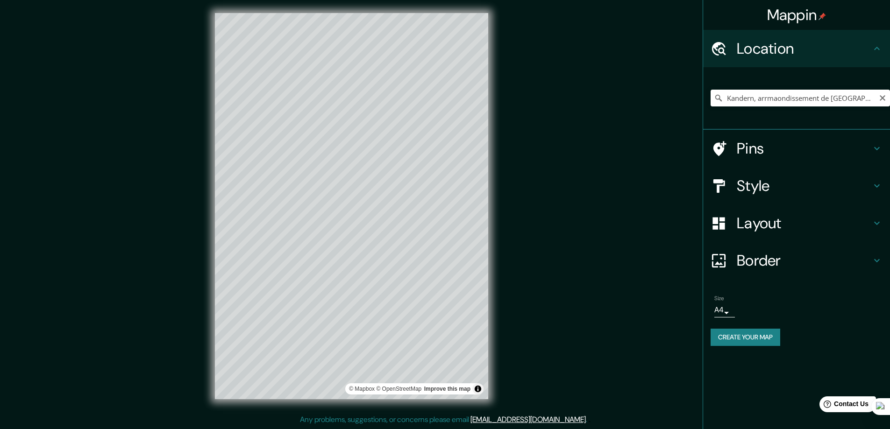
drag, startPoint x: 881, startPoint y: 98, endPoint x: 801, endPoint y: 94, distance: 79.5
click at [879, 98] on icon "Clear" at bounding box center [881, 97] width 7 height 7
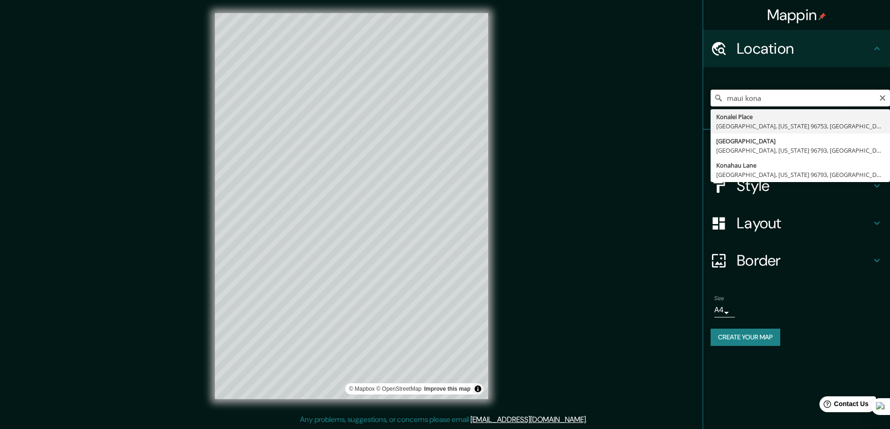
drag, startPoint x: 786, startPoint y: 99, endPoint x: 690, endPoint y: 87, distance: 97.0
click at [690, 87] on div "Mappin Location [GEOGRAPHIC_DATA][US_STATE] [GEOGRAPHIC_DATA][US_STATE], [GEOGR…" at bounding box center [445, 213] width 890 height 431
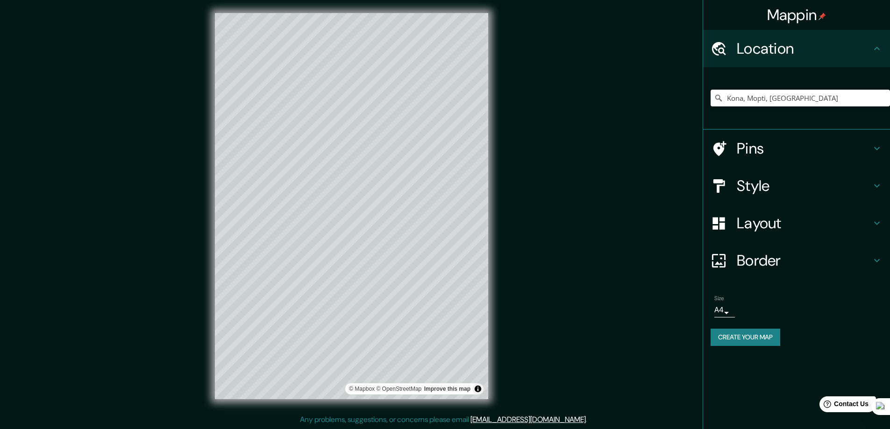
drag, startPoint x: 795, startPoint y: 96, endPoint x: 691, endPoint y: 99, distance: 104.2
click at [691, 99] on div "Mappin Location [GEOGRAPHIC_DATA], [GEOGRAPHIC_DATA], [GEOGRAPHIC_DATA] Kona Mo…" at bounding box center [445, 213] width 890 height 431
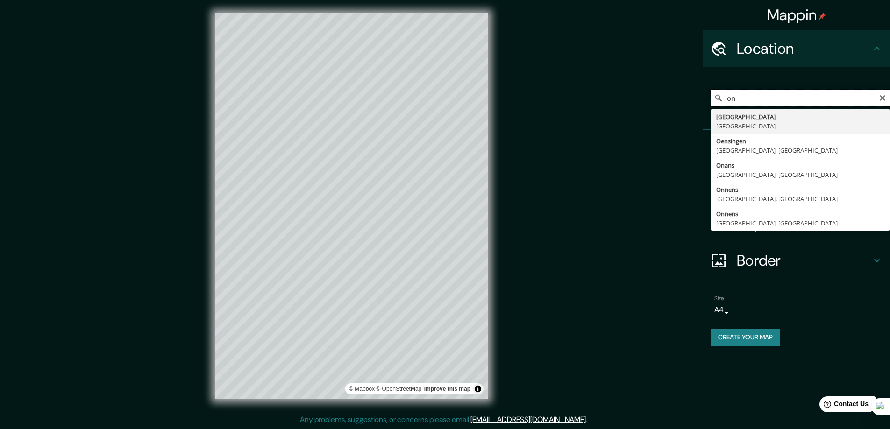
type input "o"
drag, startPoint x: 727, startPoint y: 99, endPoint x: 896, endPoint y: 114, distance: 170.2
click at [890, 114] on html "Mappin Location [GEOGRAPHIC_DATA][US_STATE], [GEOGRAPHIC_DATA][US_STATE][US_STA…" at bounding box center [445, 212] width 890 height 429
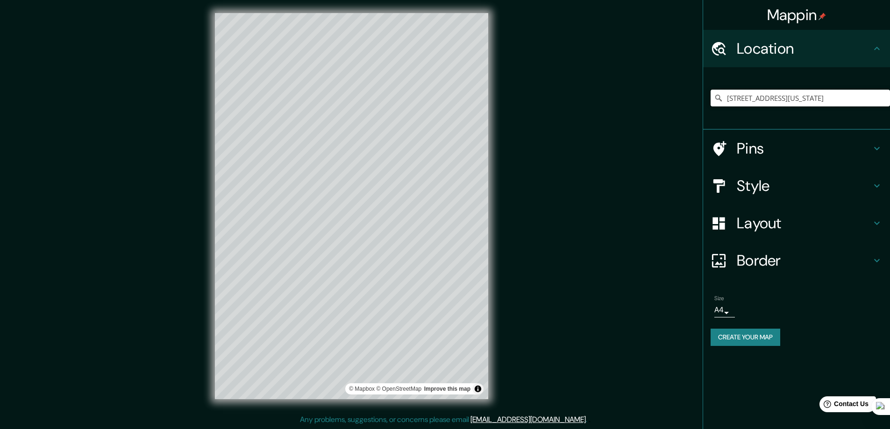
scroll to position [0, 0]
click at [746, 333] on button "Create your map" at bounding box center [745, 337] width 70 height 17
click at [385, 174] on div at bounding box center [383, 175] width 7 height 7
drag, startPoint x: 747, startPoint y: 97, endPoint x: 896, endPoint y: 94, distance: 149.5
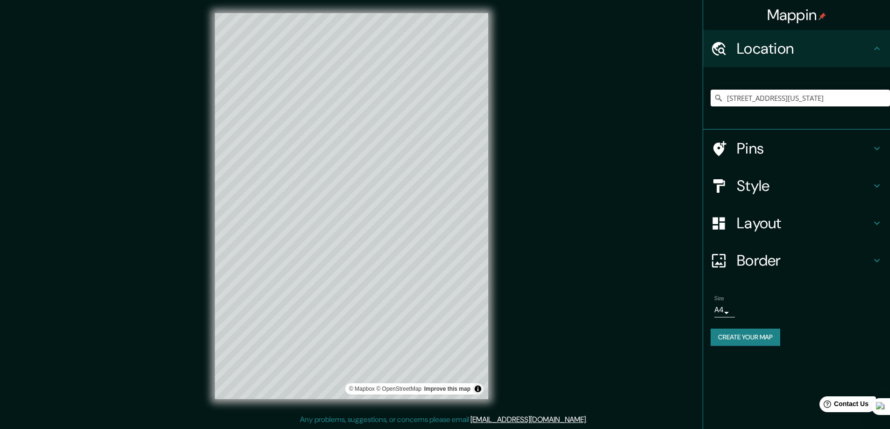
click at [890, 94] on html "Mappin Location [GEOGRAPHIC_DATA][US_STATE], [GEOGRAPHIC_DATA] Pins Style Layou…" at bounding box center [445, 212] width 890 height 429
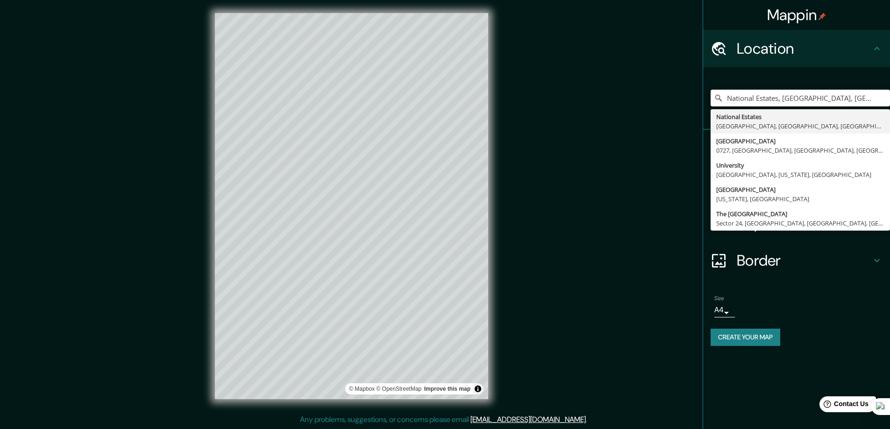
drag, startPoint x: 725, startPoint y: 96, endPoint x: 896, endPoint y: 101, distance: 171.0
click at [890, 101] on html "Mappin Location [GEOGRAPHIC_DATA], [GEOGRAPHIC_DATA], [GEOGRAPHIC_DATA], [GEOGR…" at bounding box center [445, 212] width 890 height 429
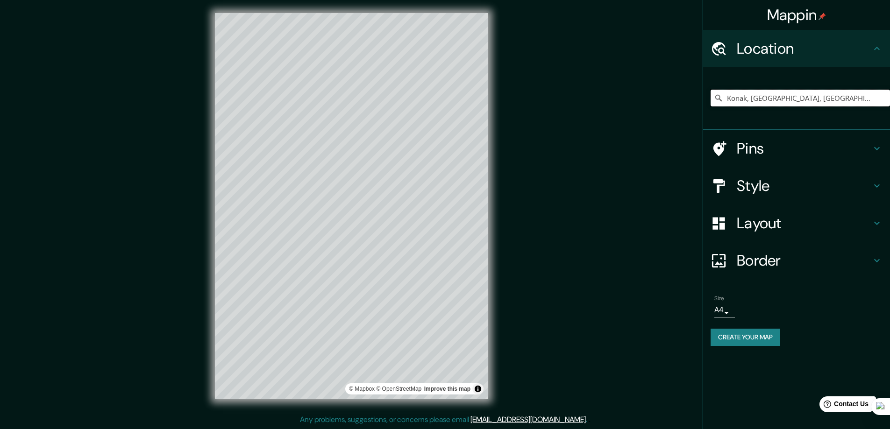
drag, startPoint x: 806, startPoint y: 97, endPoint x: 700, endPoint y: 97, distance: 106.0
click at [700, 97] on div "Mappin Location [GEOGRAPHIC_DATA], [GEOGRAPHIC_DATA], [GEOGRAPHIC_DATA] Konak […" at bounding box center [445, 213] width 890 height 431
drag, startPoint x: 869, startPoint y: 99, endPoint x: 683, endPoint y: 89, distance: 185.6
click at [683, 89] on div "Mappin Location [GEOGRAPHIC_DATA], [GEOGRAPHIC_DATA], [GEOGRAPHIC_DATA], [GEOGR…" at bounding box center [445, 213] width 890 height 431
type input "j"
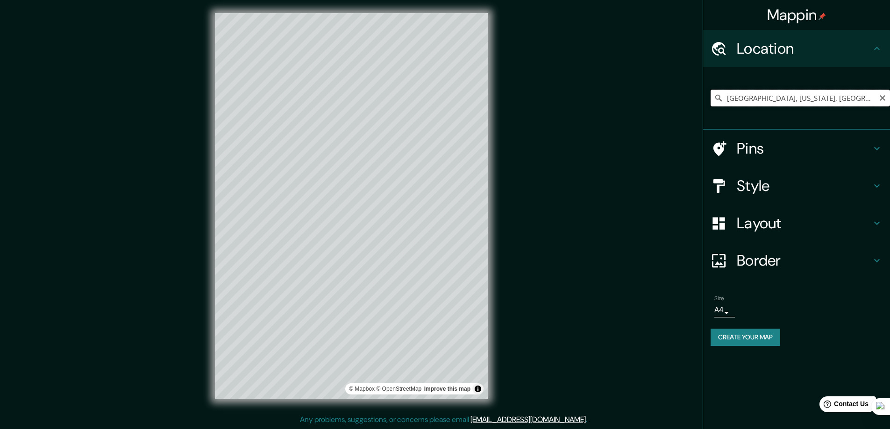
drag, startPoint x: 791, startPoint y: 100, endPoint x: 747, endPoint y: 95, distance: 44.7
click at [747, 95] on input "[GEOGRAPHIC_DATA], [US_STATE], [GEOGRAPHIC_DATA]" at bounding box center [799, 98] width 179 height 17
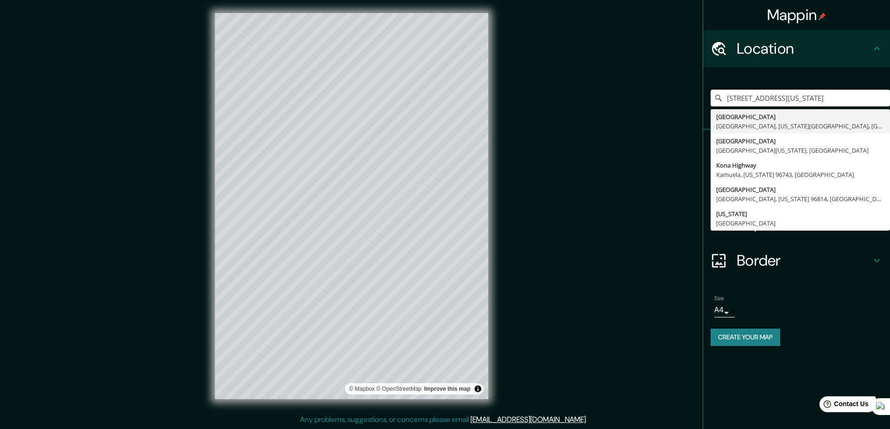
scroll to position [0, 10]
drag, startPoint x: 725, startPoint y: 96, endPoint x: 895, endPoint y: 88, distance: 170.6
click at [890, 88] on html "Mappin Location [GEOGRAPHIC_DATA][US_STATE], [GEOGRAPHIC_DATA][US_STATE], [GEOG…" at bounding box center [445, 212] width 890 height 429
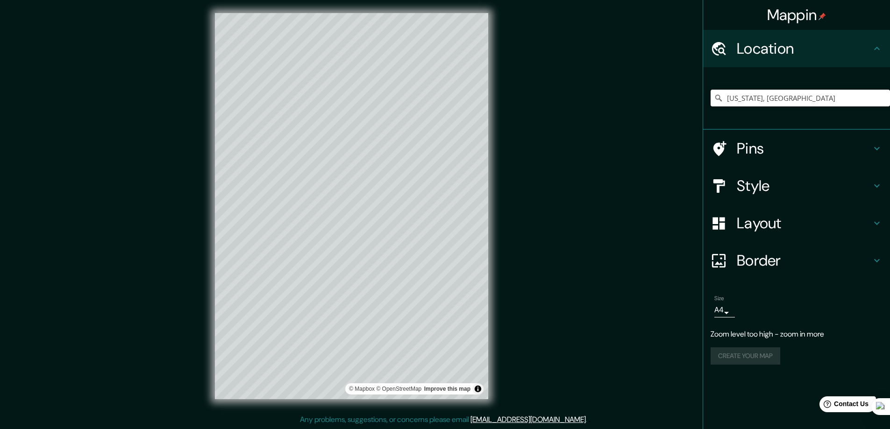
type input "[US_STATE], [GEOGRAPHIC_DATA]"
click at [758, 215] on h4 "Layout" at bounding box center [803, 223] width 134 height 19
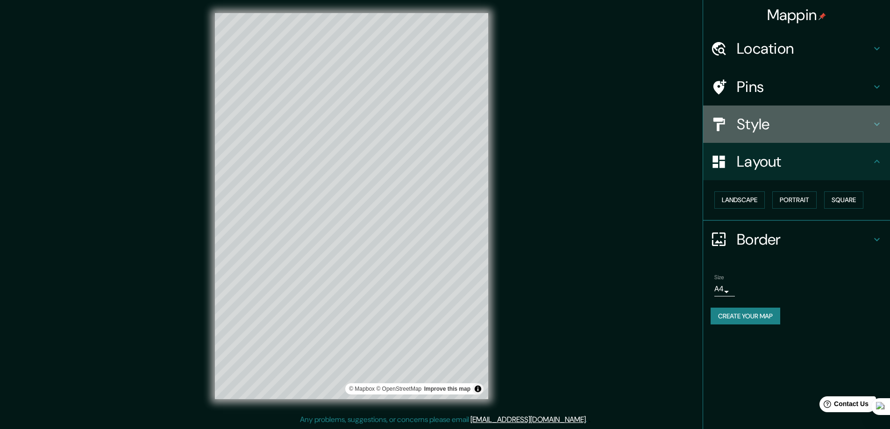
click at [760, 132] on h4 "Style" at bounding box center [803, 124] width 134 height 19
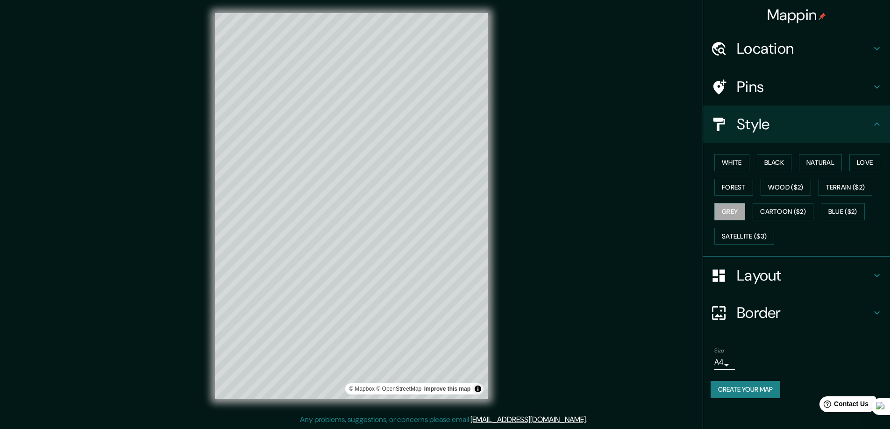
click at [745, 312] on h4 "Border" at bounding box center [803, 313] width 134 height 19
type input "281"
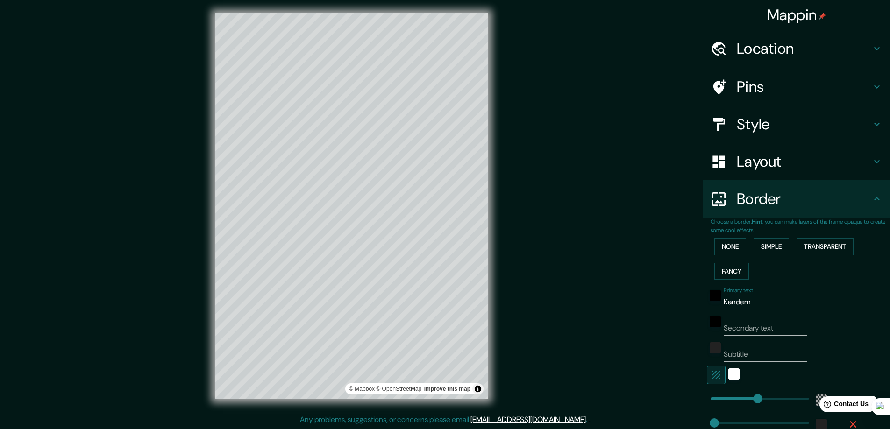
drag, startPoint x: 753, startPoint y: 303, endPoint x: 690, endPoint y: 301, distance: 63.5
click at [690, 301] on div "Mappin Location [US_STATE], [GEOGRAPHIC_DATA] [US_STATE] [GEOGRAPHIC_DATA] [GEO…" at bounding box center [445, 213] width 890 height 431
type input "K"
type input "281"
type input "KO"
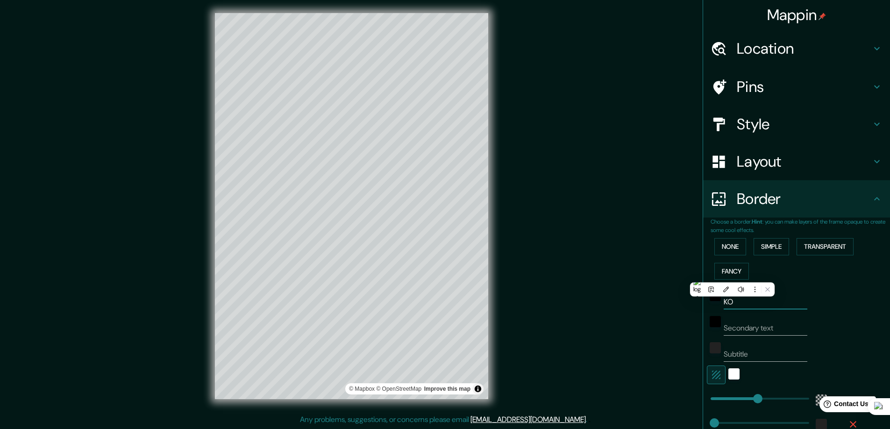
type input "281"
type input "KOn"
type input "281"
type input "KOna"
type input "281"
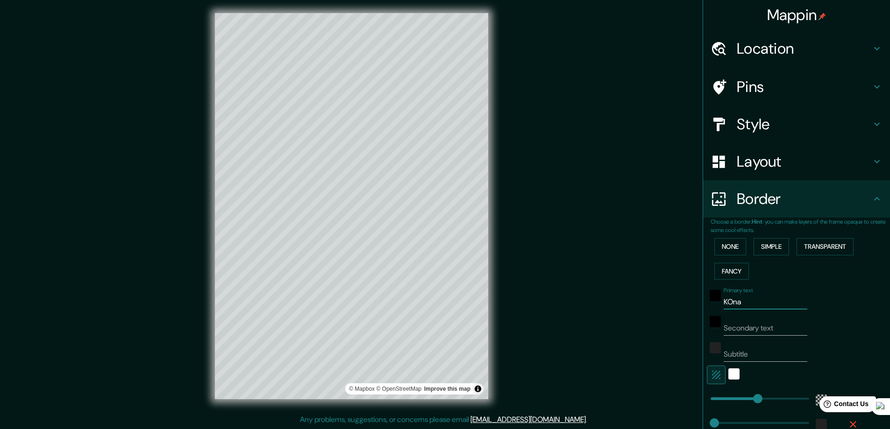
type input "KOn"
type input "281"
type input "KO"
type input "281"
type input "K"
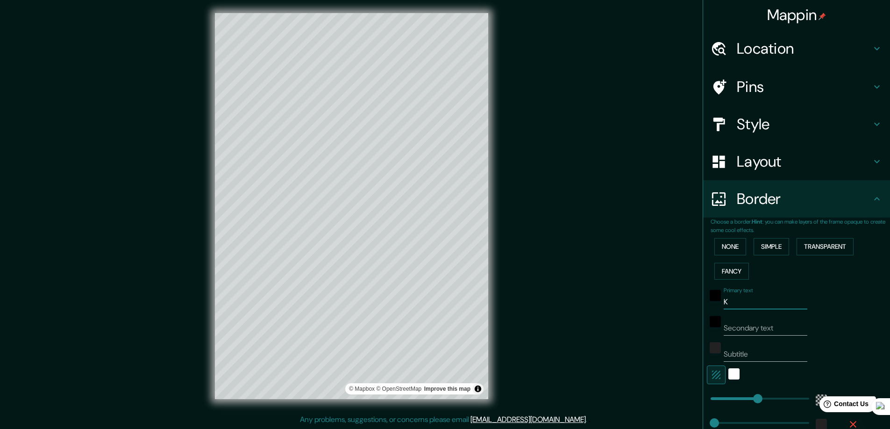
type input "281"
type input "H"
type input "281"
type input "Ha"
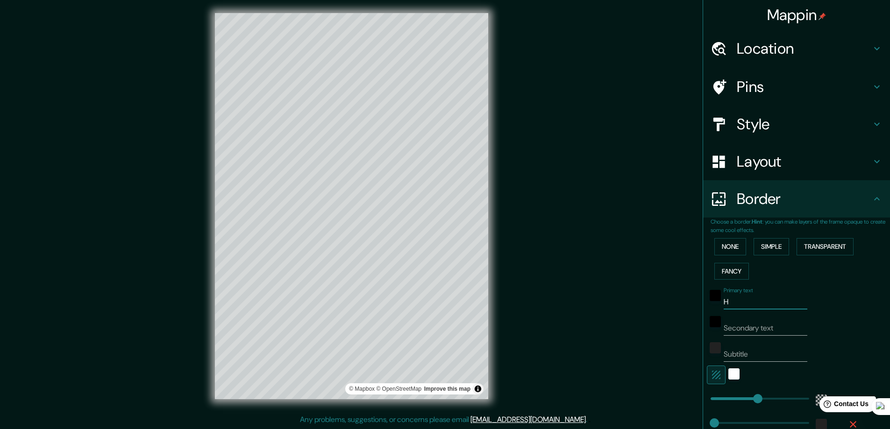
type input "281"
type input "Haw"
type input "281"
type input "Hawa"
type input "281"
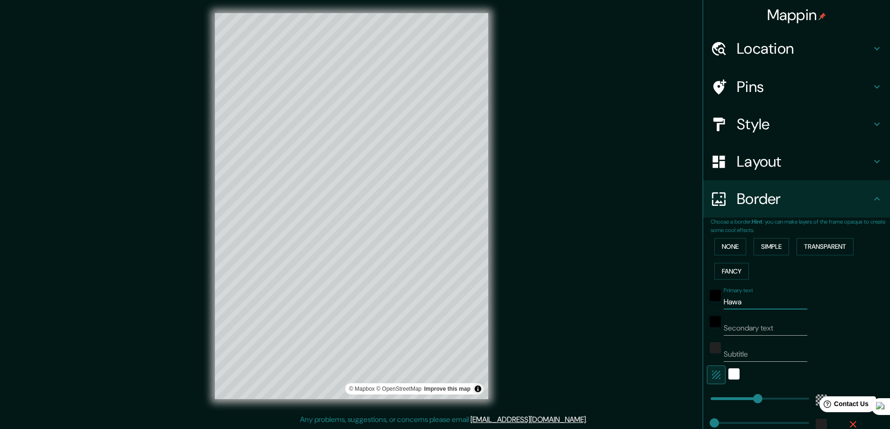
type input "Hawai"
type input "281"
type input "[US_STATE]"
type input "281"
type input "[US_STATE],"
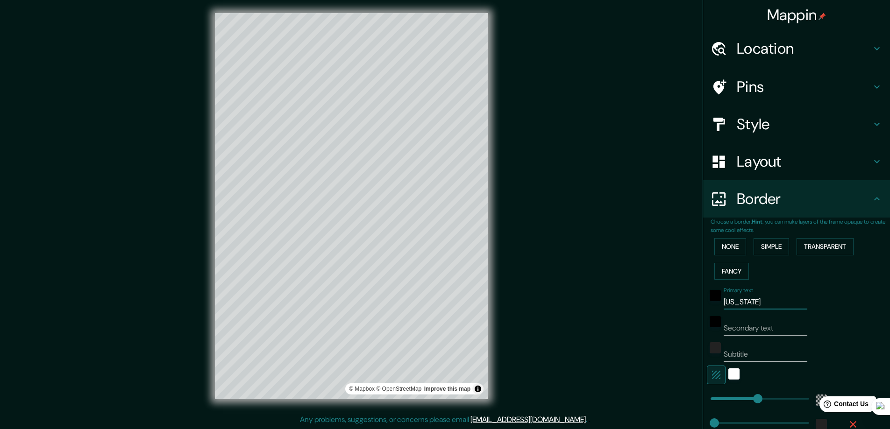
type input "281"
type input "[US_STATE],"
type input "281"
type input "[US_STATE], K"
type input "281"
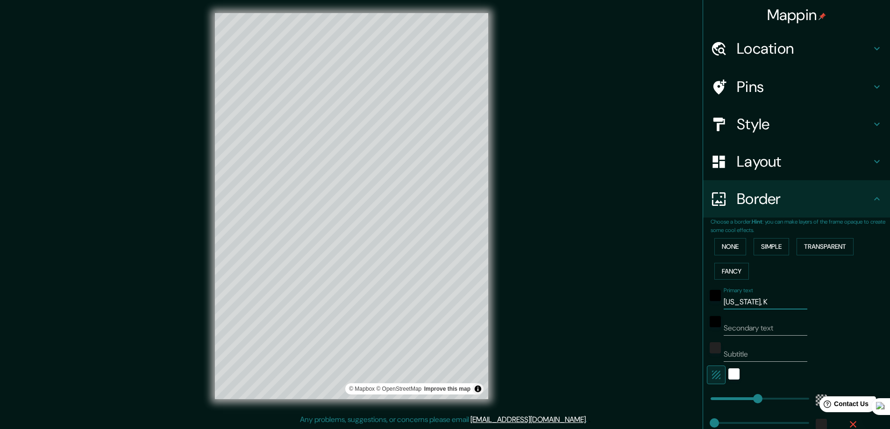
type input "[US_STATE], Ko"
type input "281"
type input "[US_STATE], [GEOGRAPHIC_DATA]"
type input "281"
type input "[US_STATE], Kona"
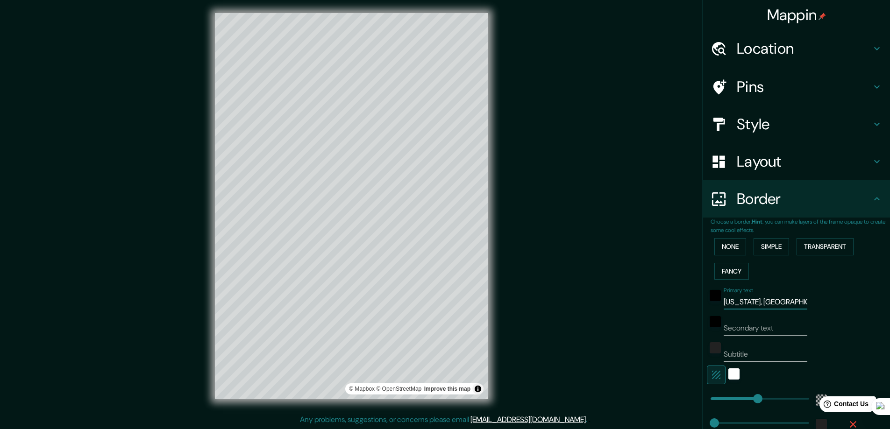
type input "281"
click at [372, 337] on div at bounding box center [373, 335] width 7 height 7
click at [368, 333] on div at bounding box center [369, 334] width 7 height 7
click at [410, 340] on div at bounding box center [411, 339] width 7 height 7
click at [285, 177] on div at bounding box center [284, 176] width 7 height 7
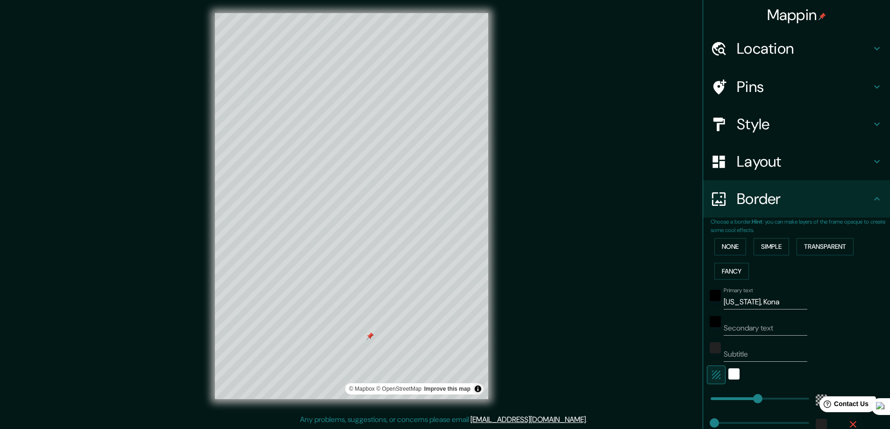
click at [371, 336] on div at bounding box center [369, 335] width 7 height 7
drag, startPoint x: 763, startPoint y: 304, endPoint x: 679, endPoint y: 304, distance: 84.1
click at [679, 304] on div "Mappin Location [US_STATE], [GEOGRAPHIC_DATA] [US_STATE] [GEOGRAPHIC_DATA] [GEO…" at bounding box center [445, 213] width 890 height 431
type input "k"
type input "281"
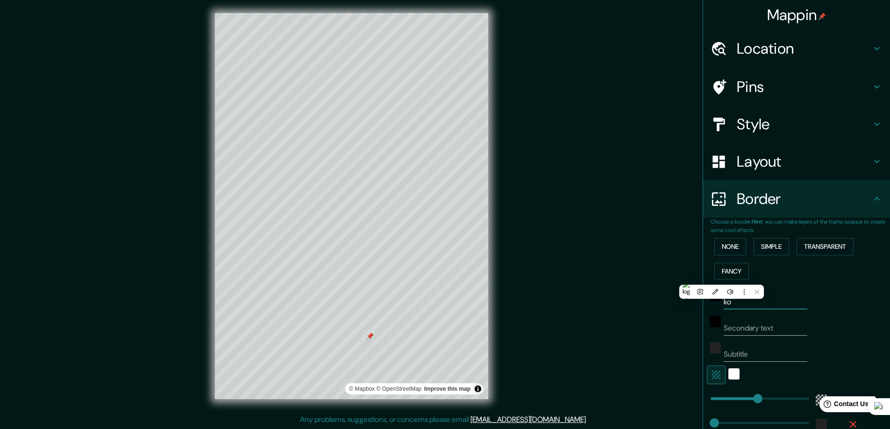
type input "kon"
type input "281"
type input "kona"
type input "281"
click at [370, 337] on div at bounding box center [369, 335] width 7 height 7
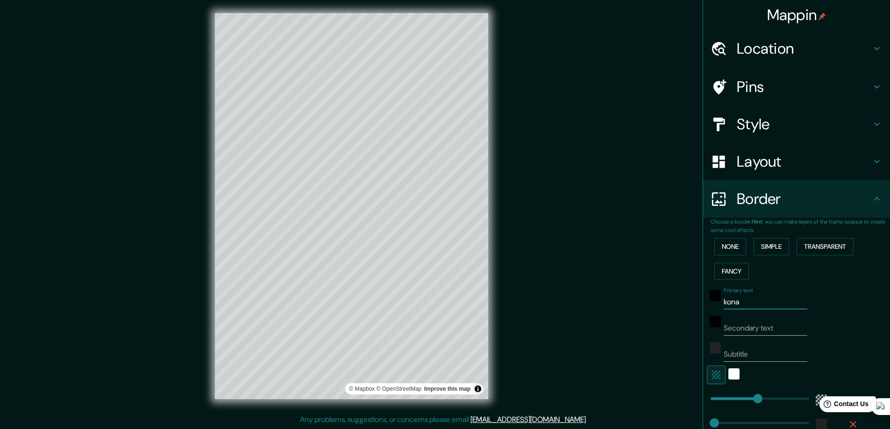
type input "kona"
drag, startPoint x: 581, startPoint y: 248, endPoint x: 573, endPoint y: 241, distance: 10.3
click at [581, 248] on div "Mappin Location [US_STATE], [GEOGRAPHIC_DATA] [US_STATE] [GEOGRAPHIC_DATA] [GEO…" at bounding box center [445, 213] width 890 height 431
